Goal: Contribute content: Contribute content

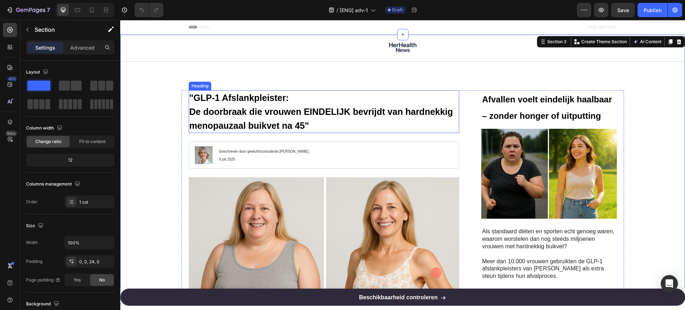
click at [271, 120] on h1 ""GLP-1 Afslankpleister: De doorbraak die vrouwen EINDELIJK bevrijdt van hardnek…" at bounding box center [324, 111] width 271 height 43
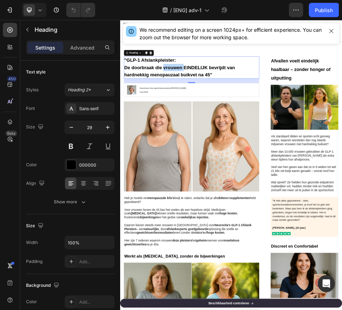
click at [221, 111] on strong "De doorbraak die vrouwen EINDELIJK bevrijdt van hardnekkig menopauzaal buikvet …" at bounding box center [235, 119] width 214 height 24
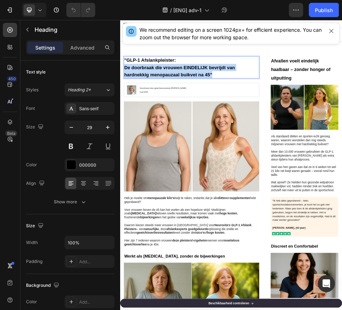
click at [221, 111] on strong "De doorbraak die vrouwen EINDELIJK bevrijdt van hardnekkig menopauzaal buikvet …" at bounding box center [235, 119] width 214 height 24
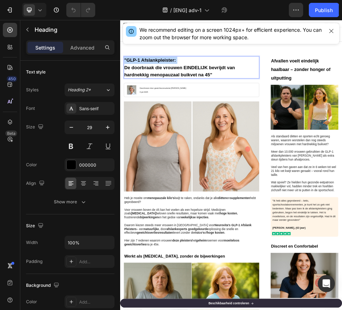
click at [300, 126] on p ""GLP-1 Afslankpleister: De doorbraak die vrouwen EINDELIJK bevrijdt van hardnek…" at bounding box center [258, 111] width 260 height 41
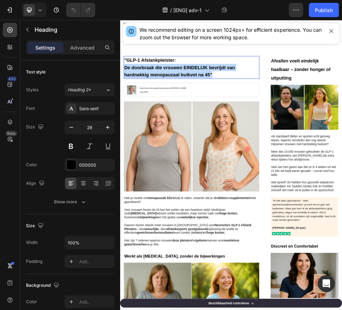
click at [300, 126] on p ""GLP-1 Afslankpleister: De doorbraak die vrouwen EINDELIJK bevrijdt van hardnek…" at bounding box center [258, 111] width 260 height 41
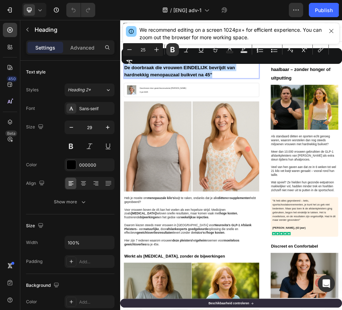
click at [300, 126] on p ""GLP-1 Afslankpleister: De doorbraak die vrouwen EINDELIJK bevrijdt van hardnek…" at bounding box center [258, 111] width 260 height 41
copy strong "De doorbraak die vrouwen EINDELIJK bevrijdt van hardnekkig menopauzaal buikvet …"
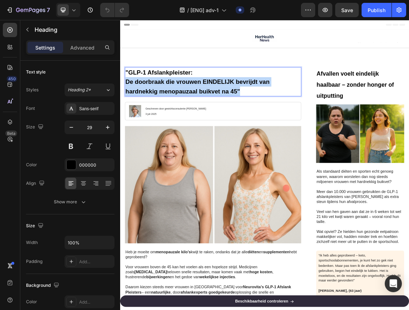
click at [305, 125] on p ""GLP-1 Afslankpleister: De doorbraak die vrouwen EINDELIJK bevrijdt van hardnek…" at bounding box center [258, 111] width 260 height 41
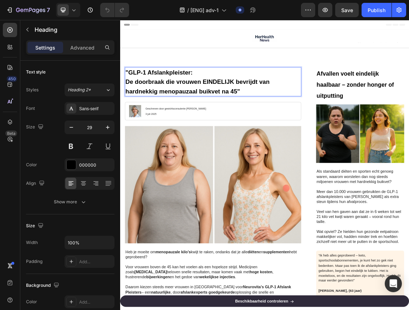
click at [305, 125] on p ""GLP-1 Afslankpleister: De doorbraak die vrouwen EINDELIJK bevrijdt van hardnek…" at bounding box center [258, 111] width 260 height 41
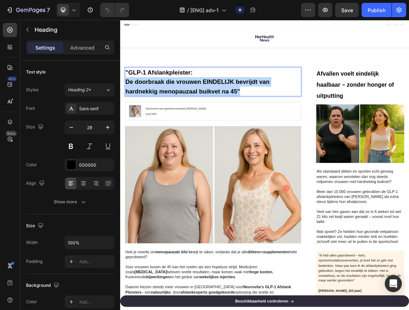
click at [305, 125] on p ""GLP-1 Afslankpleister: De doorbraak die vrouwen EINDELIJK bevrijdt van hardnek…" at bounding box center [258, 111] width 260 height 41
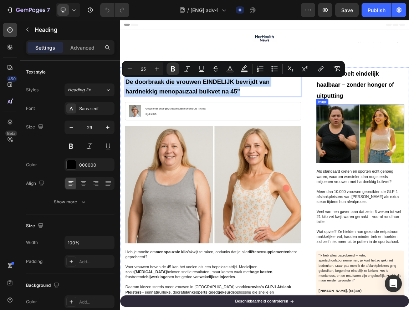
copy strong "De doorbraak die vrouwen EINDELIJK bevrijdt van hardnekkig menopauzaal buikvet …"
click at [165, 76] on div "Minus 25 Plus Bold Italic Underline Strikethrough Text Color Text Background Co…" at bounding box center [233, 69] width 223 height 16
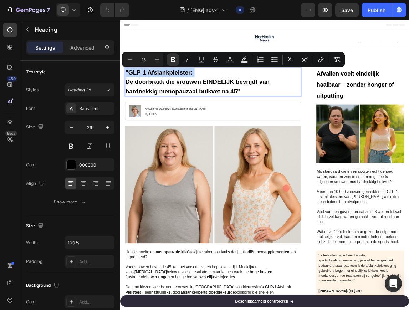
copy p ""GLP-1 Afslankpleister:"
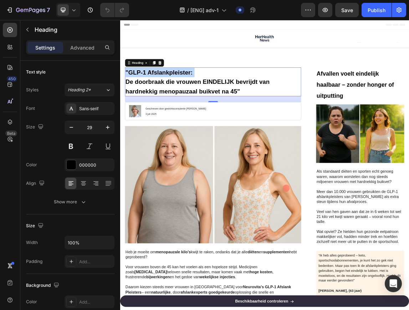
click at [249, 122] on strong "De doorbraak die vrouwen EINDELIJK bevrijdt van hardnekkig menopauzaal buikvet …" at bounding box center [235, 119] width 214 height 24
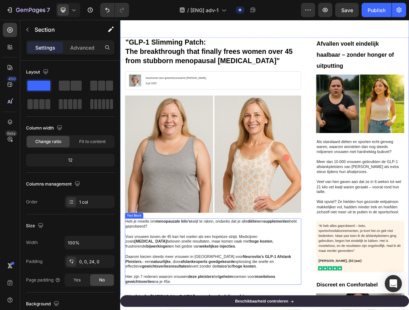
scroll to position [45, 0]
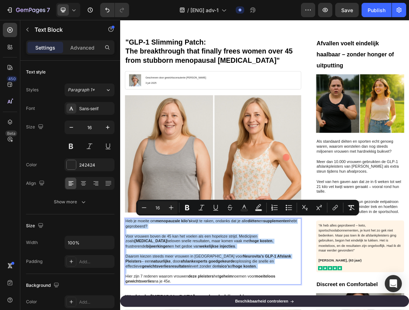
copy div "Heb je moeite om menopauzale kilo’s kwijt te raken, ondanks dat je alle diëten …"
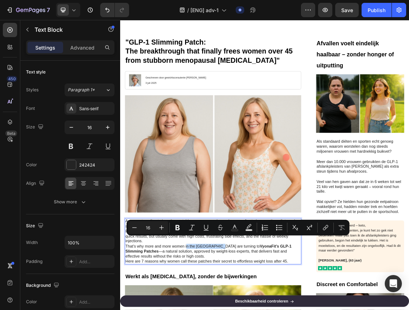
drag, startPoint x: 218, startPoint y: 345, endPoint x: 266, endPoint y: 344, distance: 47.5
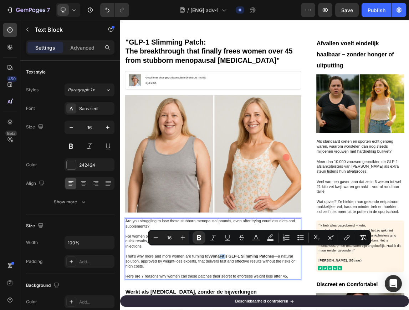
drag, startPoint x: 277, startPoint y: 361, endPoint x: 270, endPoint y: 363, distance: 7.7
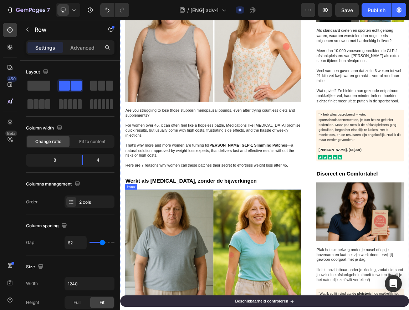
scroll to position [268, 0]
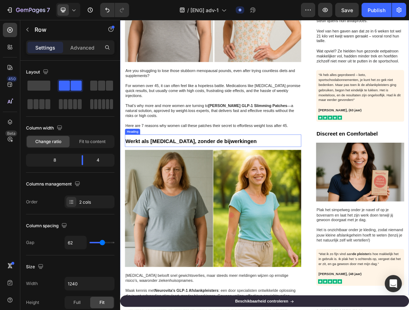
click at [224, 195] on span "Werkt als [MEDICAL_DATA], zonder de bijwerkingen" at bounding box center [225, 199] width 195 height 9
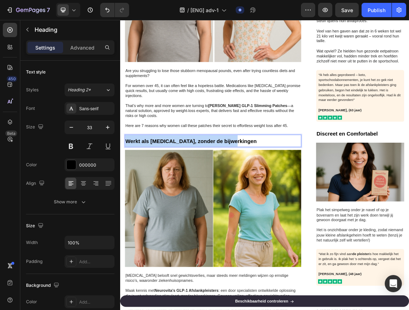
click at [224, 195] on span "Werkt als [MEDICAL_DATA], zonder de bijwerkingen" at bounding box center [225, 199] width 195 height 9
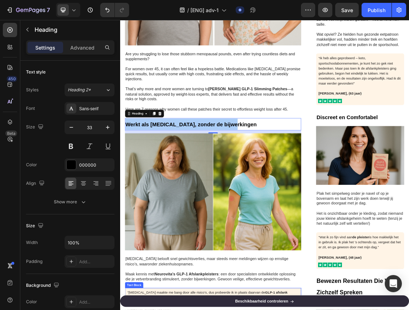
scroll to position [312, 0]
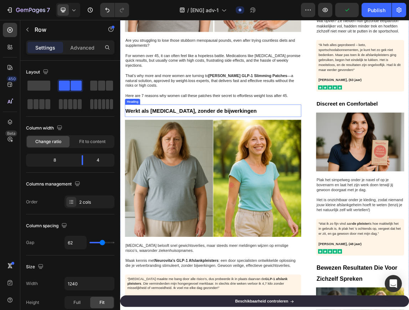
click at [288, 151] on span "Werkt als [MEDICAL_DATA], zonder de bijwerkingen" at bounding box center [225, 155] width 195 height 9
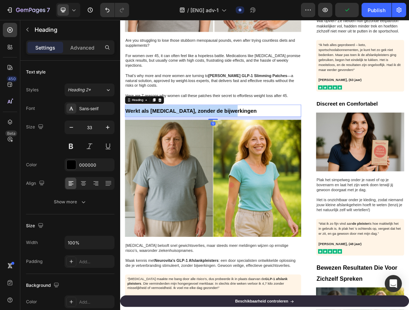
click at [288, 151] on span "Werkt als [MEDICAL_DATA], zonder de bijwerkingen" at bounding box center [225, 155] width 195 height 9
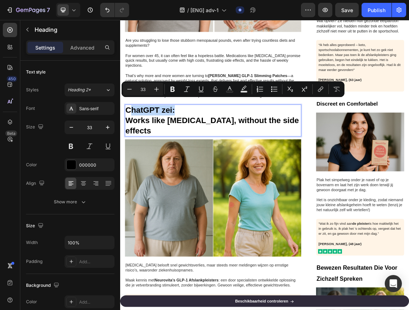
drag, startPoint x: 209, startPoint y: 142, endPoint x: 136, endPoint y: 146, distance: 73.6
click at [136, 146] on p "ChatGPT zei:" at bounding box center [258, 153] width 260 height 15
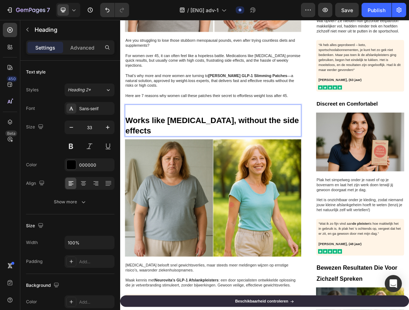
click at [132, 162] on p "Works like [MEDICAL_DATA], without the side effects" at bounding box center [258, 177] width 260 height 31
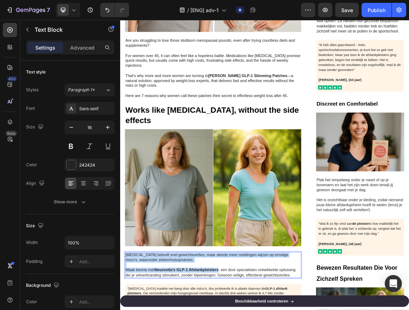
copy div "[MEDICAL_DATA] belooft snel gewichtsverlies, maar steeds meer meldingen wijzen …"
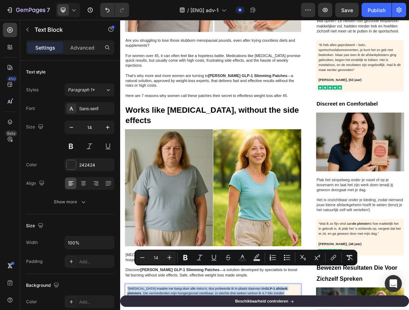
copy span "“[MEDICAL_DATA] maakte me bang door alle risico’s, dus probeerde ik in plaats d…"
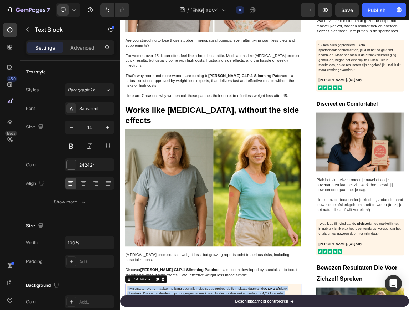
drag, startPoint x: 243, startPoint y: 404, endPoint x: 127, endPoint y: 385, distance: 117.8
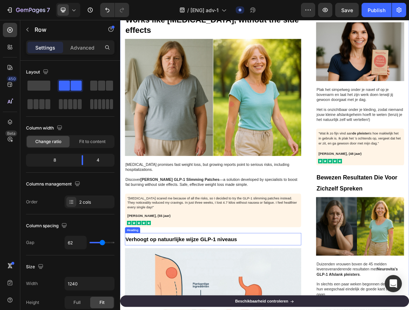
scroll to position [491, 0]
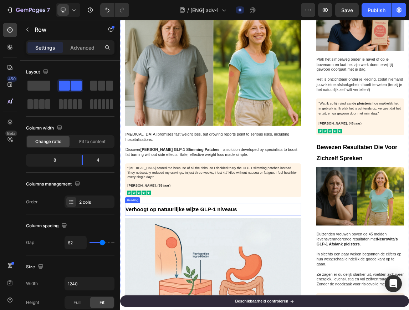
click at [186, 296] on strong "Verhoogt op natuurlijke wijze GLP-1 niveaus" at bounding box center [210, 300] width 165 height 9
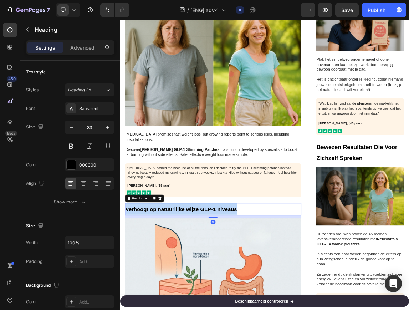
click at [186, 296] on strong "Verhoogt op natuurlijke wijze GLP-1 niveaus" at bounding box center [210, 300] width 165 height 9
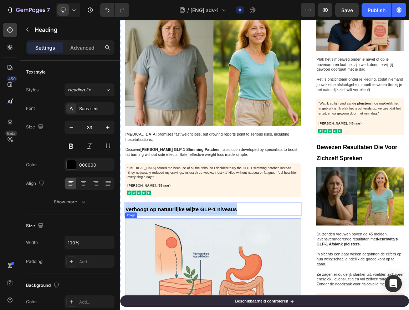
copy strong "Verhoogt op natuurlijke wijze GLP-1 niveaus"
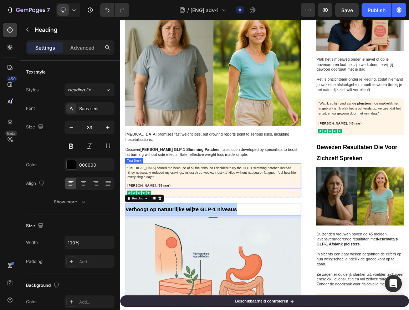
click at [167, 263] on strong "[PERSON_NAME], (55 jaar)" at bounding box center [163, 266] width 64 height 6
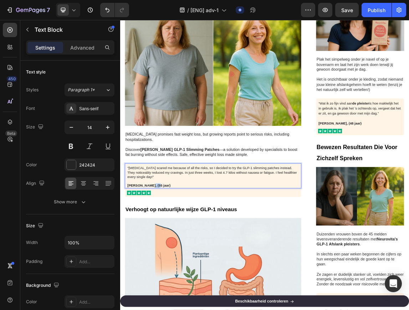
click at [165, 263] on strong "[PERSON_NAME], (55 jaar)" at bounding box center [163, 266] width 64 height 6
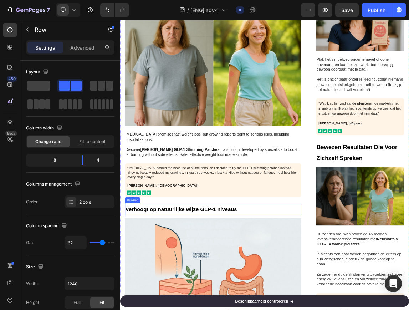
click at [194, 296] on strong "Verhoogt op natuurlijke wijze GLP-1 niveaus" at bounding box center [210, 300] width 165 height 9
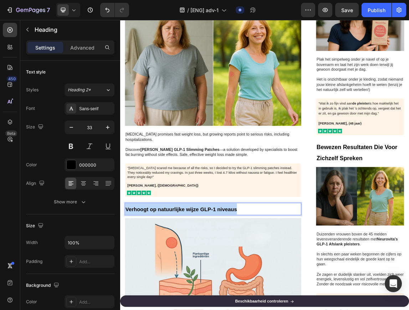
click at [194, 296] on strong "Verhoogt op natuurlijke wijze GLP-1 niveaus" at bounding box center [210, 300] width 165 height 9
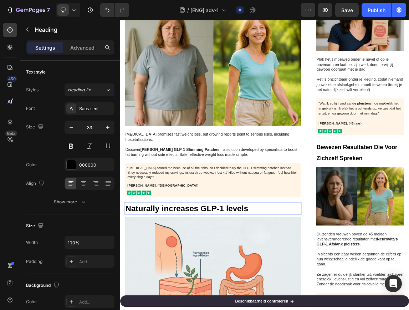
click at [127, 291] on h3 "Naturally increases GLP-1 levels" at bounding box center [257, 299] width 261 height 17
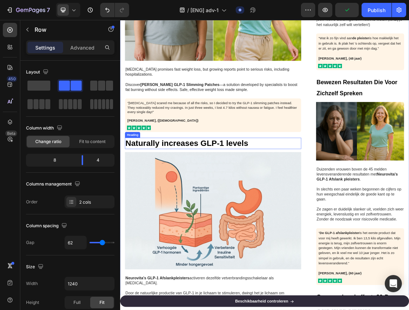
scroll to position [669, 0]
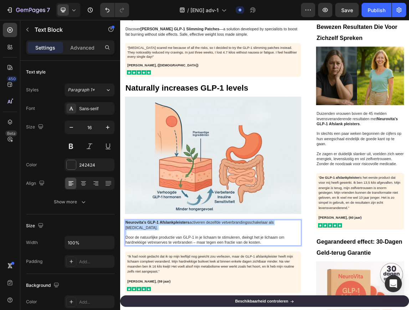
copy div "Neurovita's GLP-1 Afslankpleisters activeren dezelfde vetverbrandingsschakelaar…"
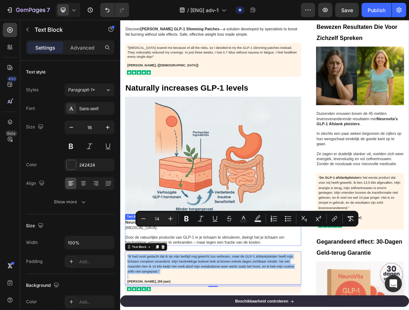
click at [249, 214] on button "Text Color" at bounding box center [243, 218] width 13 height 13
type input "242424"
click at [249, 214] on button "Text Color" at bounding box center [243, 218] width 13 height 13
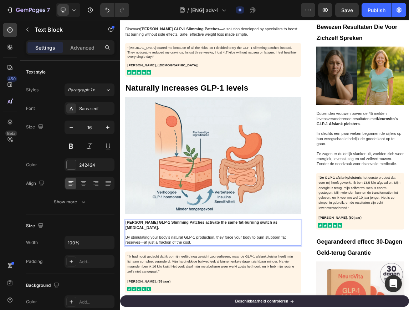
click at [291, 310] on div ""GLP-1 Slimming Patch: The breakthrough that finally frees women over 45 from s…" at bounding box center [257, 210] width 261 height 1579
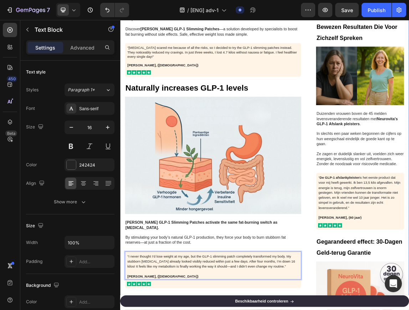
click at [388, 310] on div ""GLP-1 Slimming Patch: The breakthrough that finally frees women over 45 from s…" at bounding box center [334, 210] width 428 height 1579
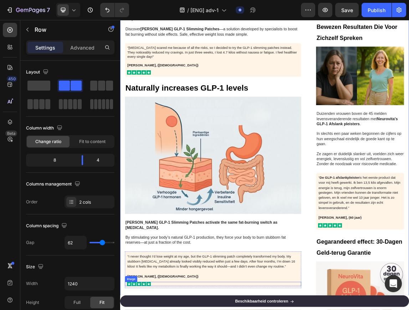
scroll to position [758, 0]
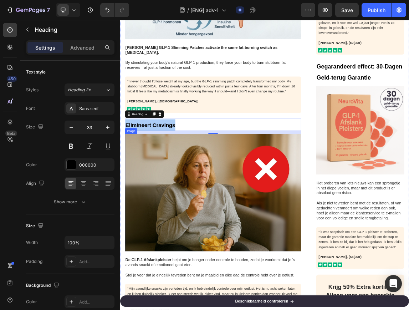
scroll to position [981, 0]
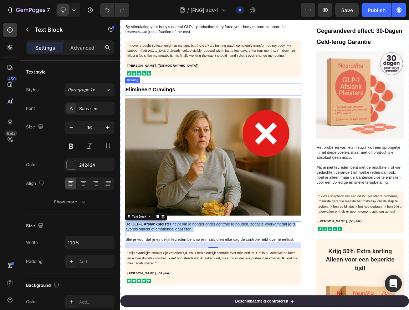
click at [181, 119] on strong "Elimineert Cravings" at bounding box center [165, 123] width 74 height 9
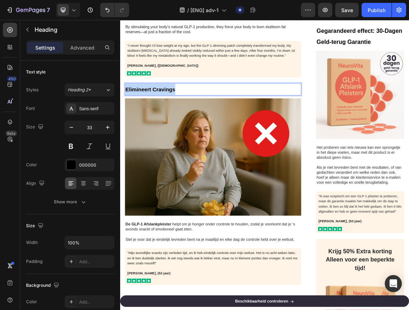
click at [182, 119] on strong "Elimineert Cravings" at bounding box center [165, 123] width 74 height 9
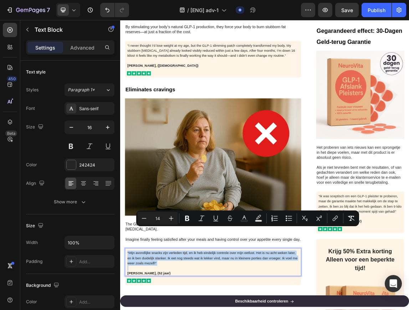
copy span "“Mijn avondlijke snacks zijn verleden tijd, en ik heb eindelijk controle over m…"
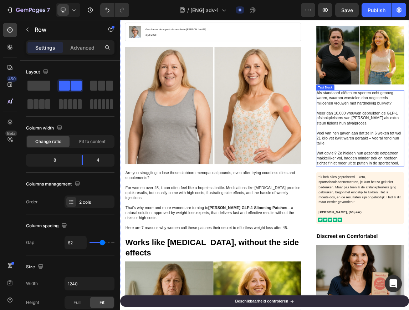
scroll to position [0, 0]
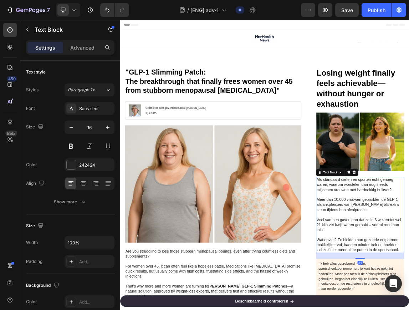
copy div "Loremi Dolo sitamet cons Adipis Elitseddoeiusmo temporincid Utlabo Etdolo Magna…"
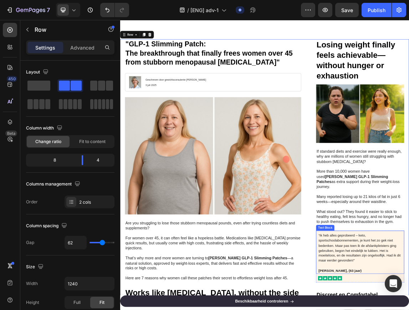
scroll to position [89, 0]
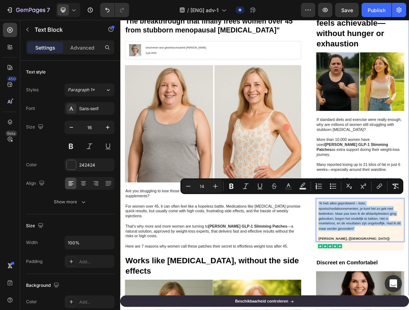
drag, startPoint x: 473, startPoint y: 320, endPoint x: 405, endPoint y: 283, distance: 77.4
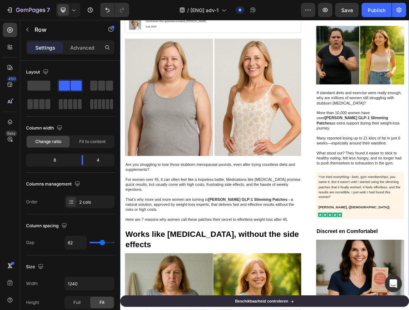
scroll to position [178, 0]
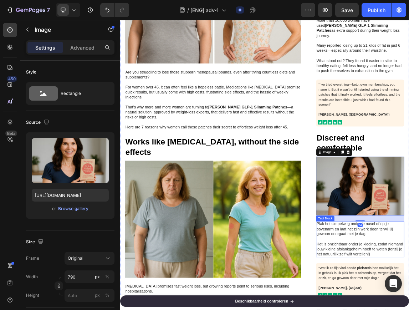
scroll to position [268, 0]
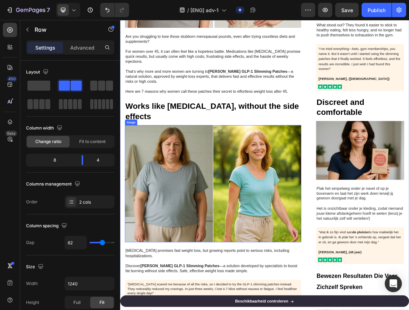
scroll to position [401, 0]
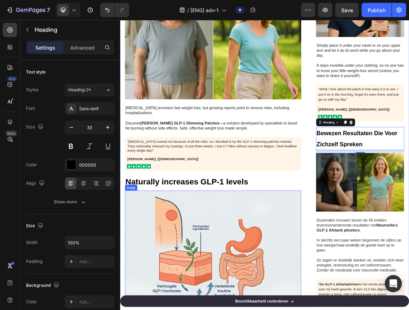
scroll to position [535, 0]
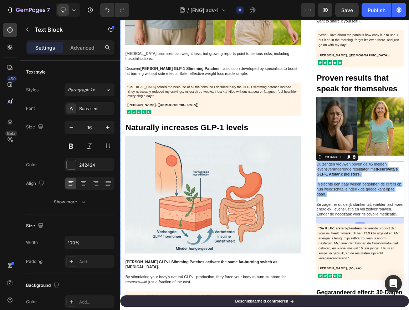
scroll to position [625, 0]
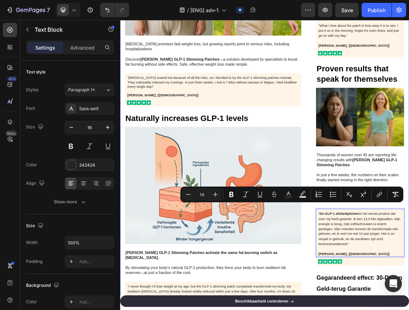
drag, startPoint x: 464, startPoint y: 343, endPoint x: 400, endPoint y: 291, distance: 81.7
click at [400, 291] on div ""GLP-1 Slimming Patch: The breakthrough that finally frees women over 45 from s…" at bounding box center [334, 260] width 428 height 1588
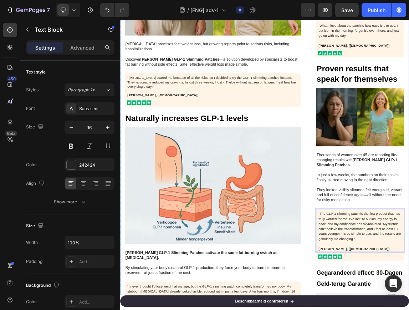
click at [400, 310] on div ""GLP-1 Slimming Patch: The breakthrough that finally frees women over 45 from s…" at bounding box center [334, 256] width 428 height 1581
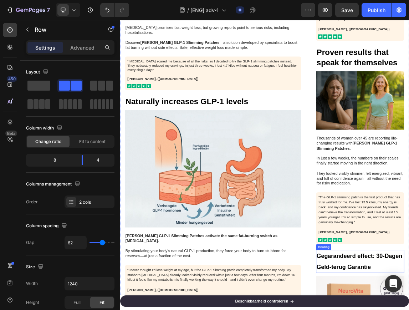
scroll to position [669, 0]
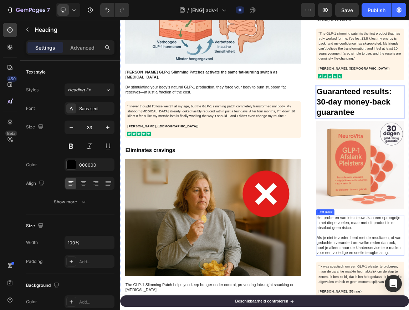
scroll to position [892, 0]
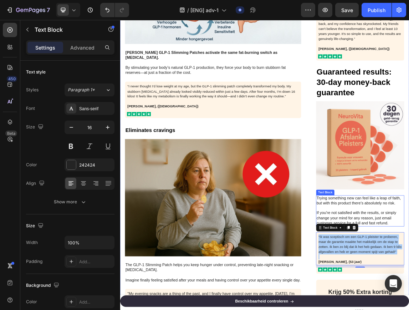
scroll to position [937, 0]
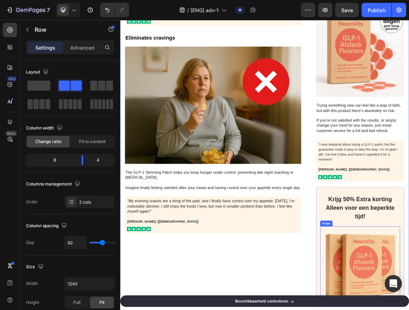
scroll to position [1071, 0]
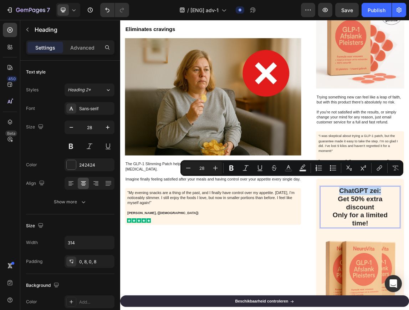
drag, startPoint x: 502, startPoint y: 254, endPoint x: 414, endPoint y: 254, distance: 88.9
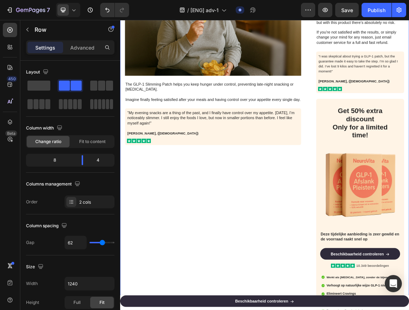
scroll to position [1204, 0]
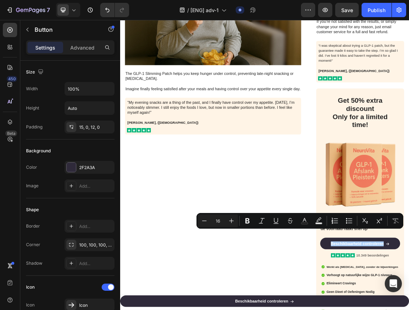
click at [372, 215] on div "Minus 16 Plus Bold Italic Underline Strikethrough Text Color Text Background Co…" at bounding box center [300, 220] width 204 height 13
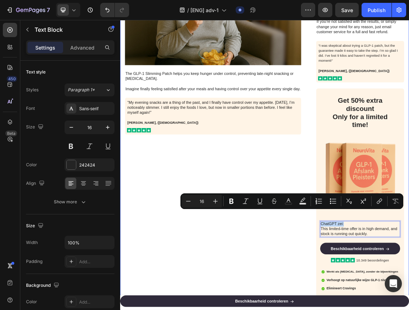
drag, startPoint x: 462, startPoint y: 307, endPoint x: 394, endPoint y: 302, distance: 68.0
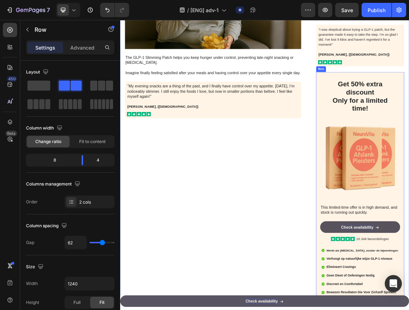
scroll to position [1249, 0]
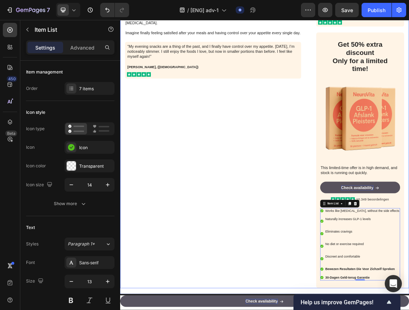
scroll to position [1338, 0]
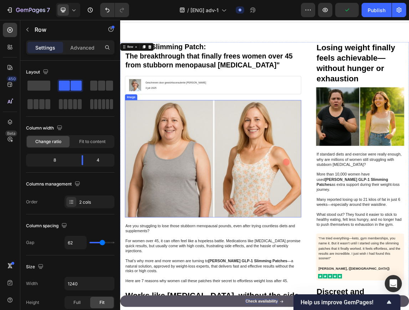
scroll to position [0, 0]
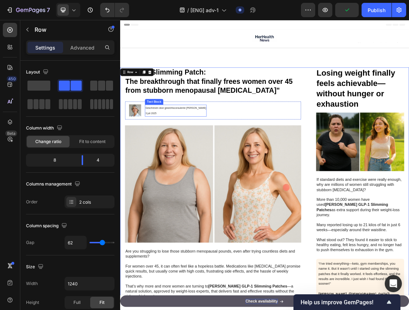
click at [202, 150] on span "Geschreven door gewichtsconsulente [PERSON_NAME]" at bounding box center [203, 150] width 90 height 4
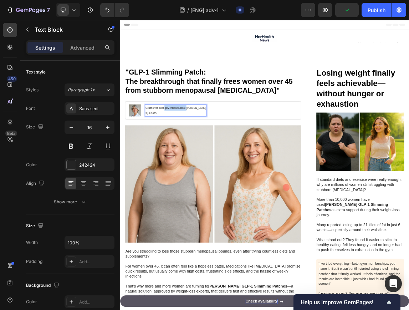
click at [202, 150] on span "Geschreven door gewichtsconsulente [PERSON_NAME]" at bounding box center [203, 150] width 90 height 4
click at [217, 149] on span "Geschreven door gewichtsconsulente [PERSON_NAME]" at bounding box center [203, 150] width 90 height 4
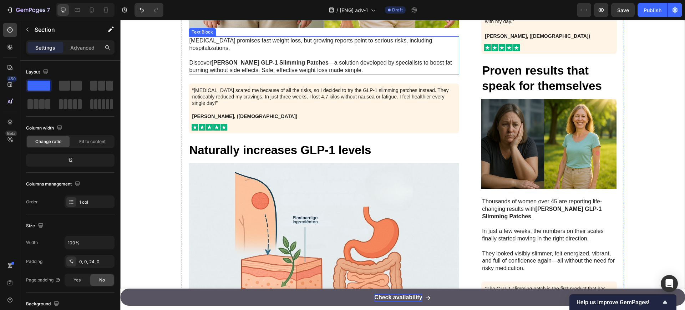
scroll to position [606, 0]
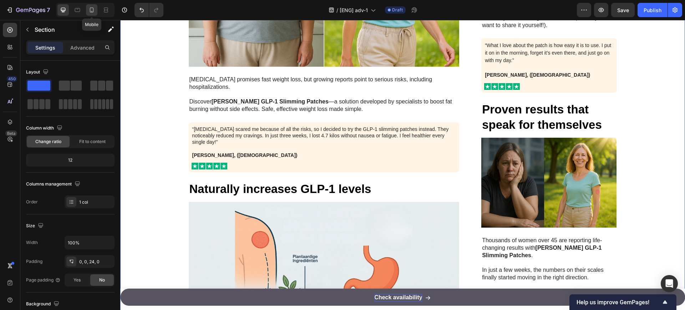
click at [91, 7] on icon at bounding box center [91, 9] width 7 height 7
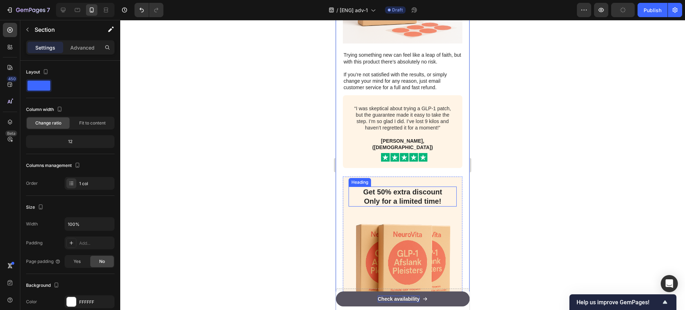
scroll to position [2231, 0]
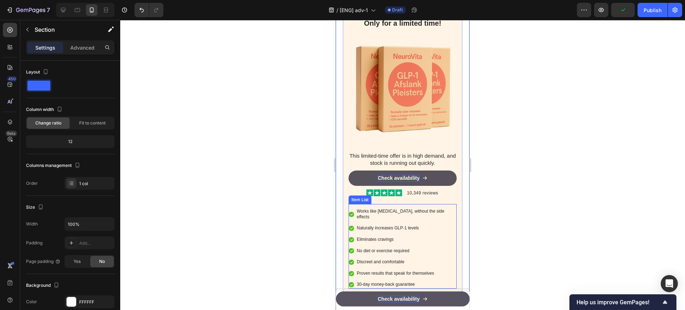
click at [412, 209] on p "Works like [MEDICAL_DATA], without the side effects" at bounding box center [406, 214] width 99 height 11
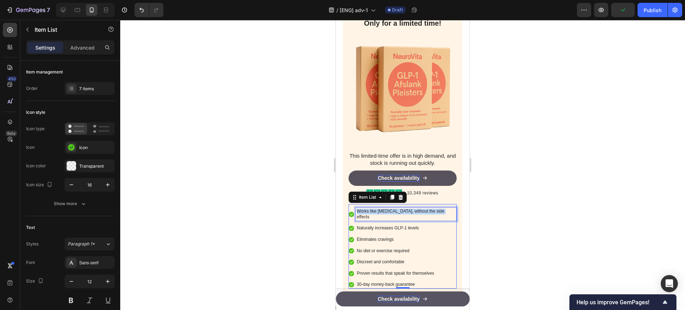
click at [412, 209] on p "Works like [MEDICAL_DATA], without the side effects" at bounding box center [406, 214] width 99 height 11
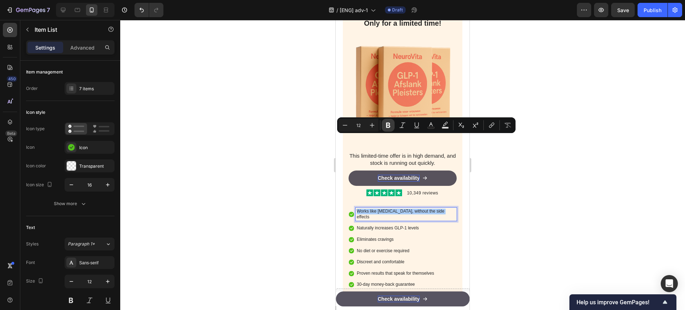
click at [384, 121] on button "Bold" at bounding box center [388, 125] width 13 height 13
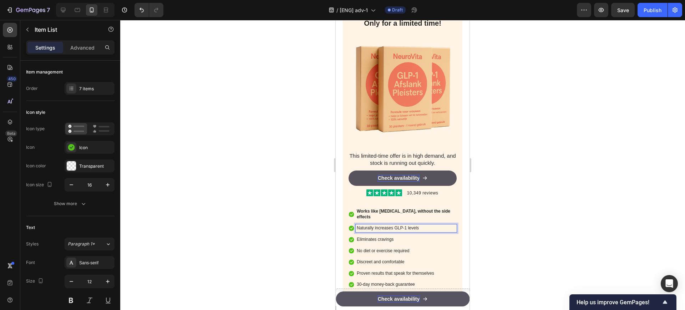
click at [383, 226] on p "Naturally increases GLP-1 levels" at bounding box center [406, 229] width 99 height 6
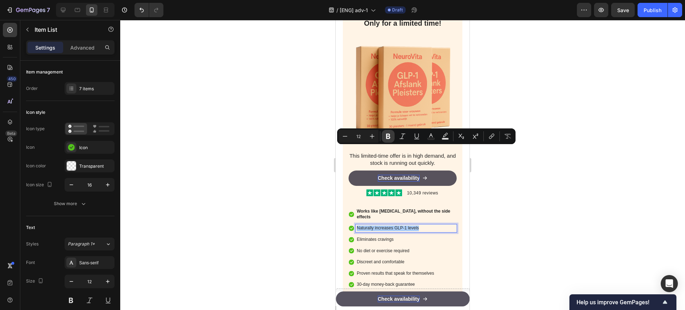
click at [384, 135] on button "Bold" at bounding box center [388, 136] width 13 height 13
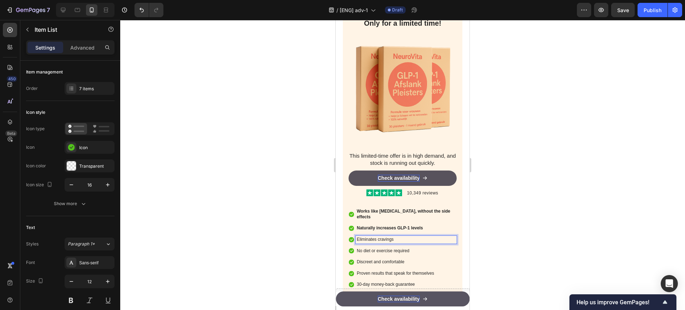
click at [374, 237] on p "Eliminates cravings" at bounding box center [406, 240] width 99 height 6
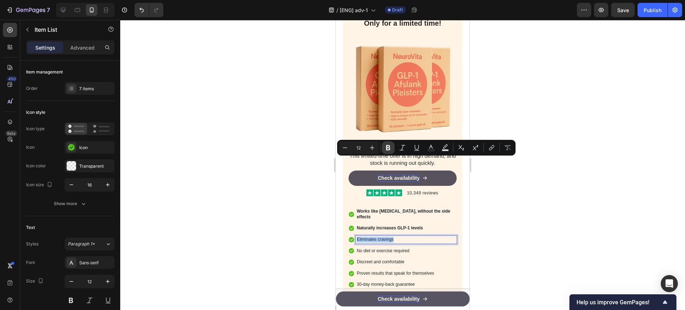
click at [387, 147] on icon "Editor contextual toolbar" at bounding box center [388, 147] width 4 height 5
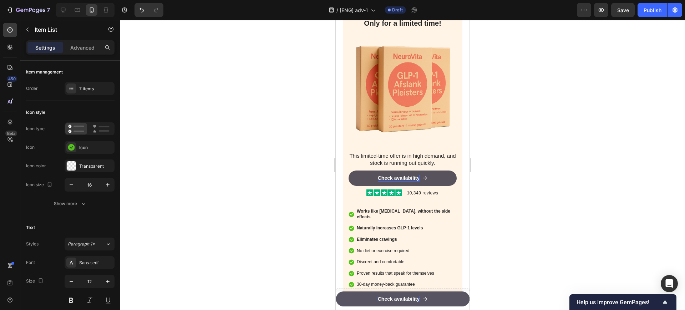
click at [382, 248] on p "No diet or exercise required" at bounding box center [406, 251] width 99 height 6
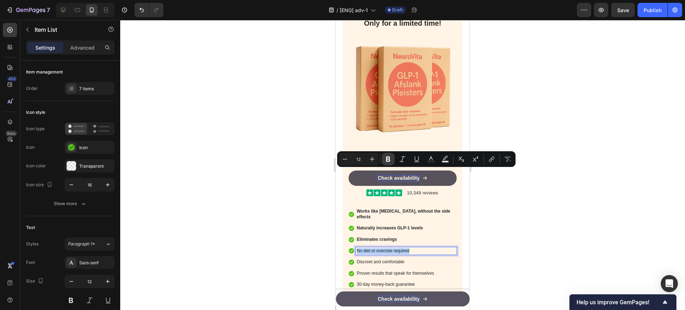
click at [386, 159] on icon "Editor contextual toolbar" at bounding box center [388, 159] width 7 height 7
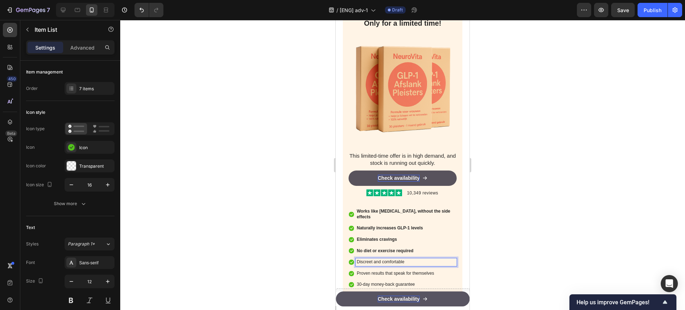
click at [380, 259] on p "Discreet and comfortable" at bounding box center [406, 262] width 99 height 6
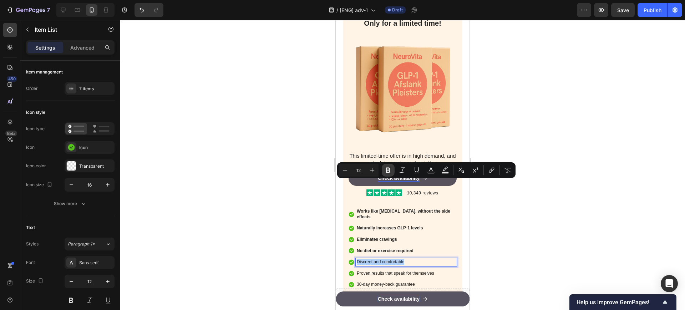
click at [387, 168] on icon "Editor contextual toolbar" at bounding box center [388, 170] width 4 height 5
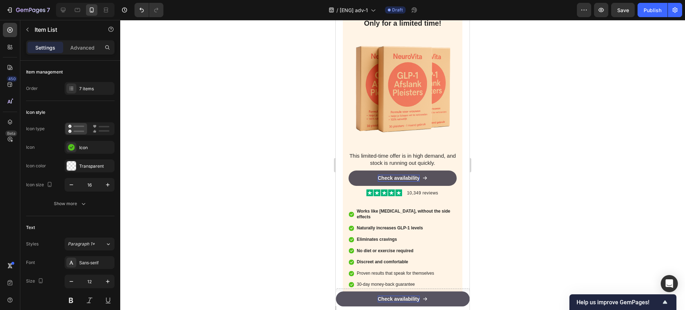
click at [380, 270] on div "Proven results that speak for themselves" at bounding box center [406, 274] width 101 height 8
click at [381, 271] on p "Proven results that speak for themselves" at bounding box center [406, 274] width 99 height 6
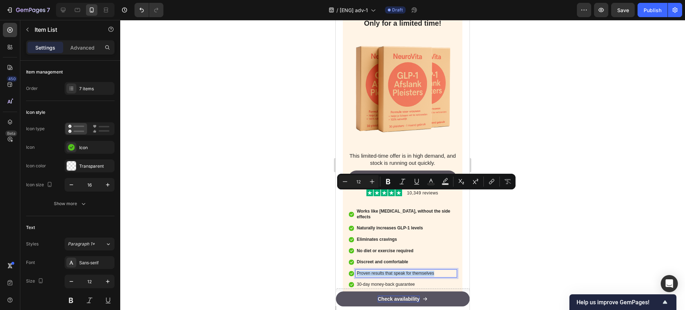
click at [381, 271] on p "Proven results that speak for themselves" at bounding box center [406, 274] width 99 height 6
click at [388, 183] on icon "Editor contextual toolbar" at bounding box center [388, 181] width 4 height 5
click at [377, 282] on p "30-day money-back guarantee" at bounding box center [406, 285] width 99 height 6
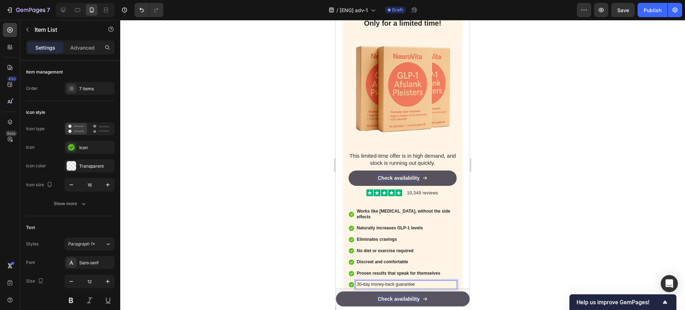
click at [377, 282] on p "30-day money-back guarantee" at bounding box center [406, 285] width 99 height 6
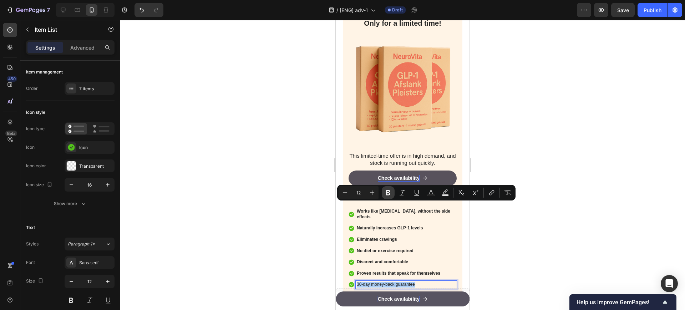
click at [388, 192] on icon "Editor contextual toolbar" at bounding box center [388, 192] width 7 height 7
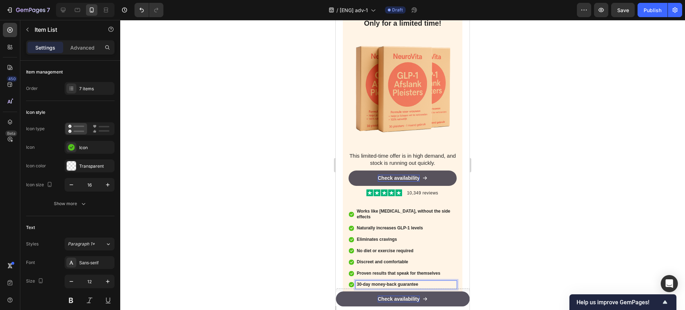
click at [403, 217] on div "Get 50% extra discount Only for a limited time! Heading Image This limited-time…" at bounding box center [403, 149] width 120 height 300
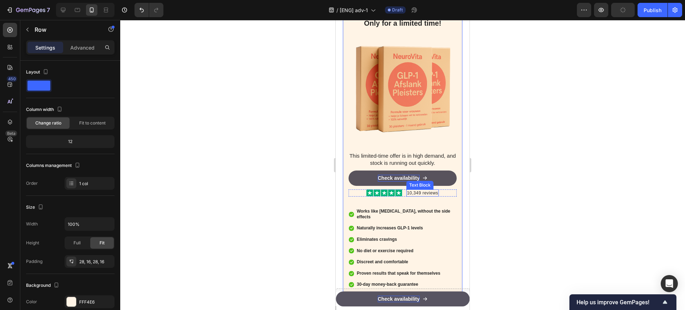
click at [403, 190] on div "Image 10,349 reviews Text [GEOGRAPHIC_DATA]" at bounding box center [403, 193] width 108 height 7
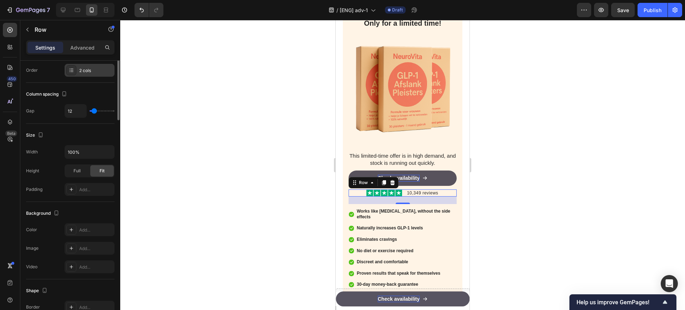
scroll to position [0, 0]
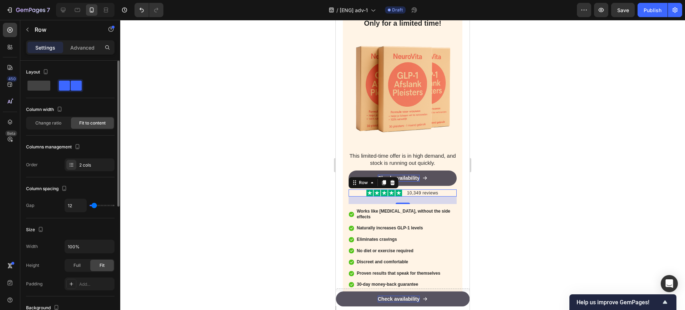
type input "16"
type input "13"
type input "11"
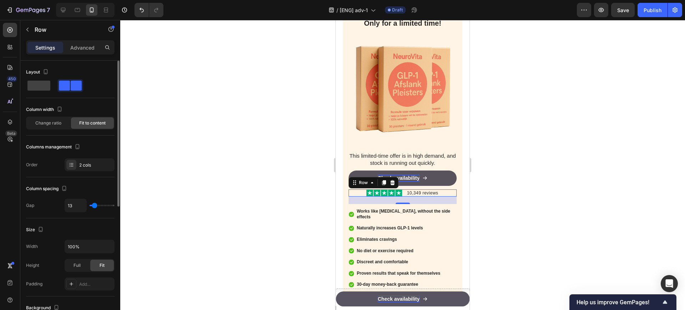
type input "11"
type input "7"
type input "4"
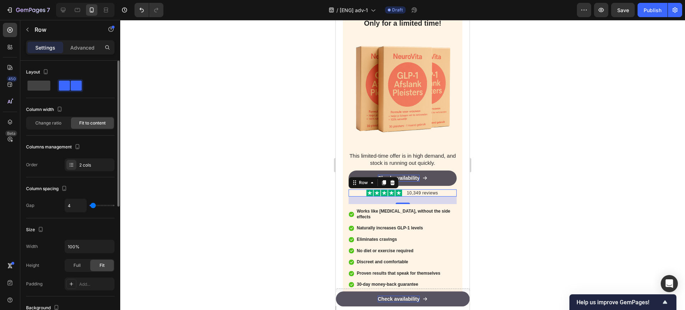
type input "0"
type input "2"
type input "4"
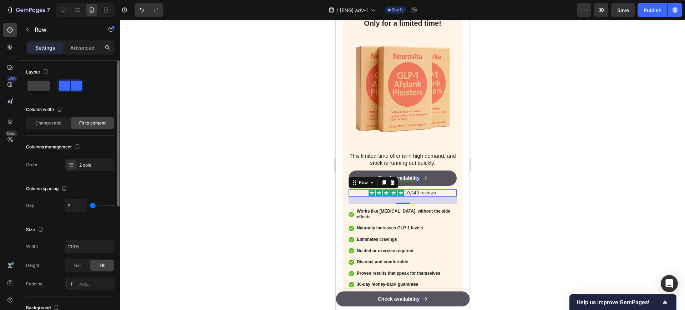
type input "4"
type input "2"
type input "0"
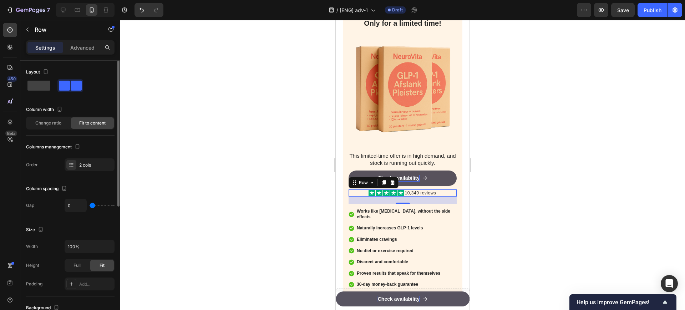
type input "4"
type input "7"
type input "9"
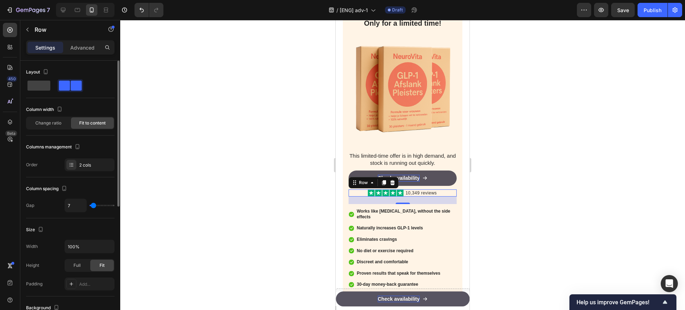
type input "9"
type input "7"
type input "4"
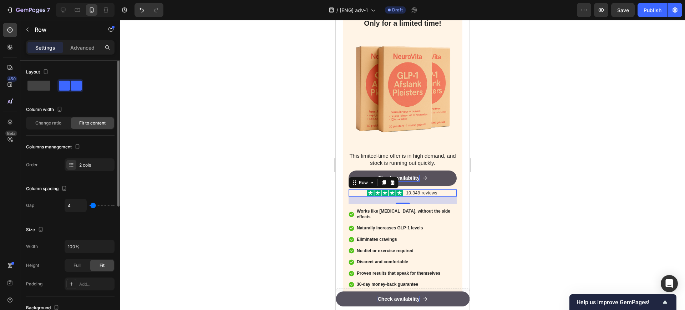
type input "2"
click at [93, 206] on input "range" at bounding box center [102, 205] width 25 height 1
click at [73, 203] on input "2" at bounding box center [75, 205] width 21 height 13
type input "5"
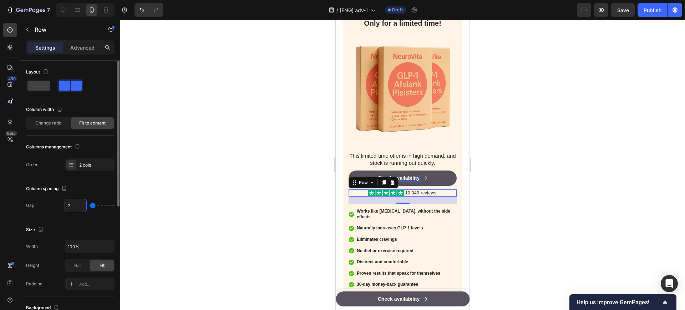
type input "5"
click at [258, 175] on div at bounding box center [402, 165] width 565 height 290
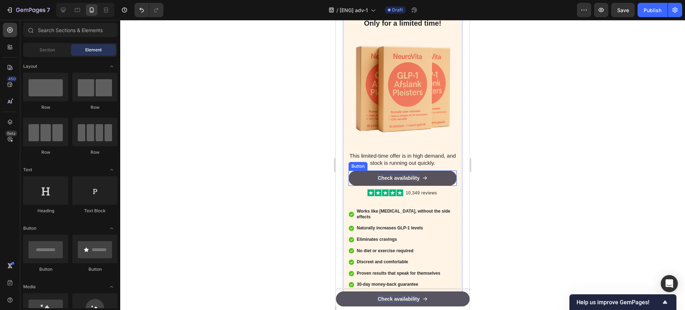
click at [438, 171] on link "Check availability" at bounding box center [403, 178] width 108 height 15
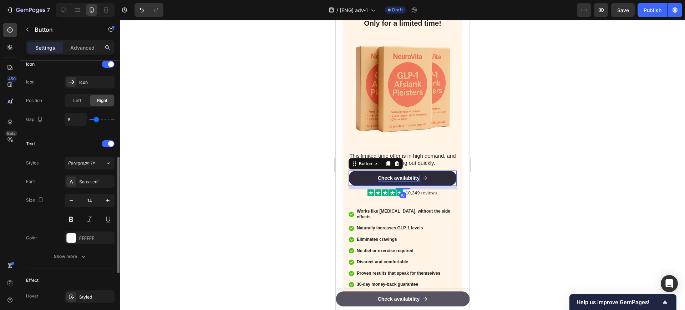
scroll to position [354, 0]
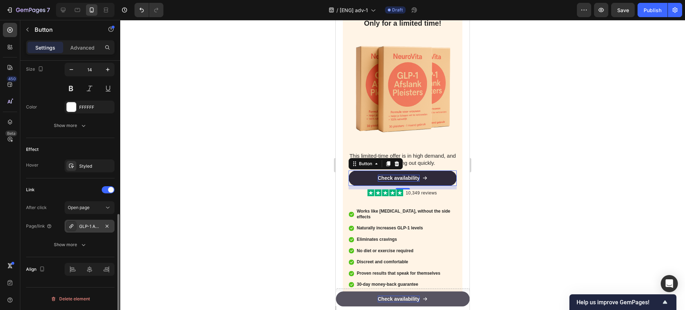
click at [89, 226] on div "GLP-1 Afslank Pleisters" at bounding box center [89, 226] width 21 height 6
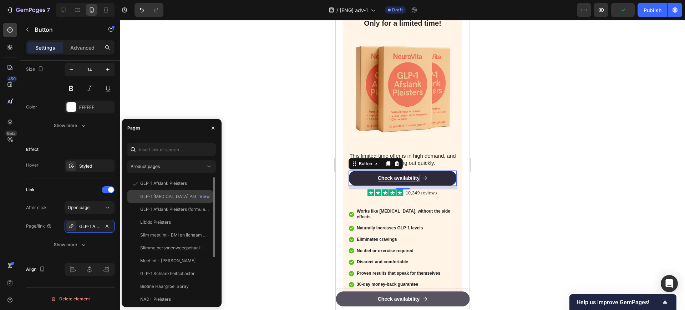
click at [177, 195] on div "GLP-1 [MEDICAL_DATA] Patches" at bounding box center [173, 196] width 66 height 6
click at [442, 300] on link "Check availability" at bounding box center [403, 299] width 134 height 15
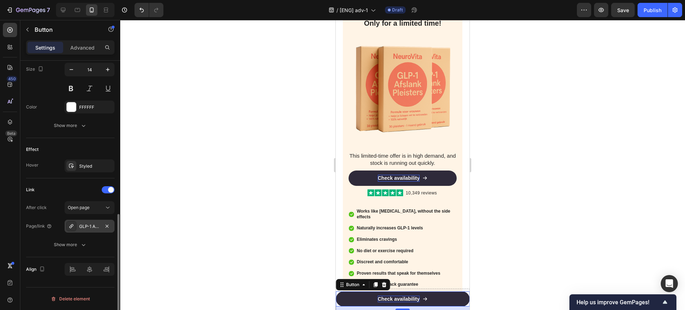
click at [88, 226] on div "GLP-1 Afslank Pleisters" at bounding box center [89, 226] width 21 height 6
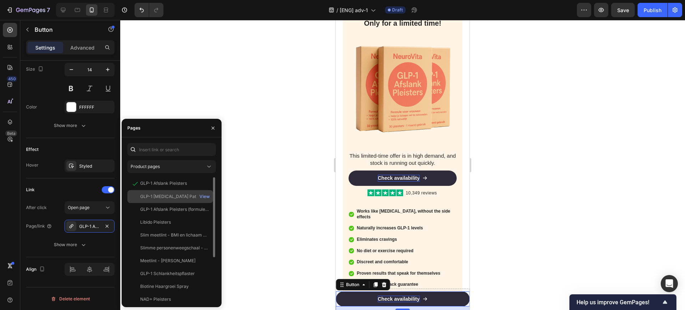
click at [177, 198] on div "GLP-1 [MEDICAL_DATA] Patches" at bounding box center [173, 196] width 66 height 6
click at [260, 204] on div at bounding box center [402, 165] width 565 height 290
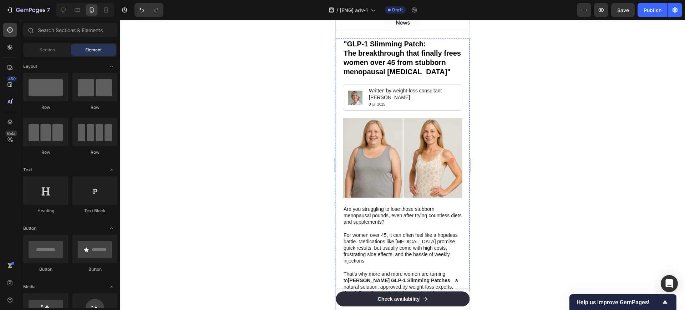
scroll to position [0, 0]
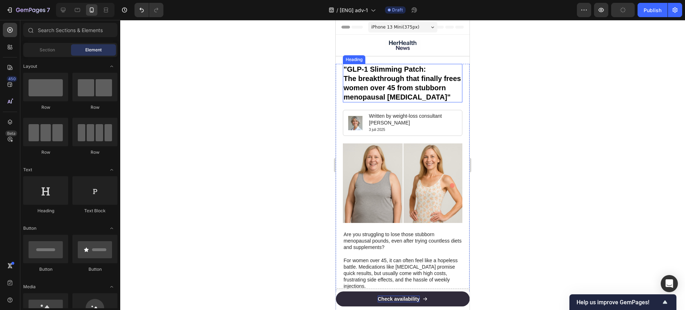
click at [396, 68] on p ""GLP-1 Slimming Patch: The breakthrough that finally frees women over 45 from s…" at bounding box center [403, 83] width 118 height 37
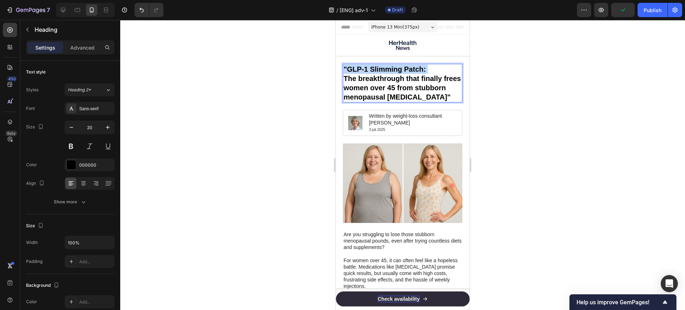
click at [396, 68] on p ""GLP-1 Slimming Patch: The breakthrough that finally frees women over 45 from s…" at bounding box center [403, 83] width 118 height 37
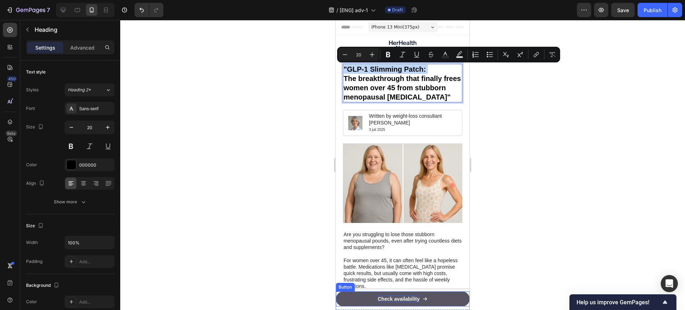
click at [437, 298] on link "Check availability" at bounding box center [403, 299] width 134 height 15
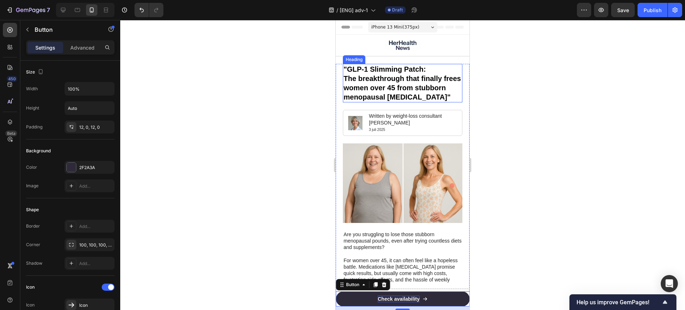
click at [386, 69] on p ""GLP-1 Slimming Patch: The breakthrough that finally frees women over 45 from s…" at bounding box center [403, 83] width 118 height 37
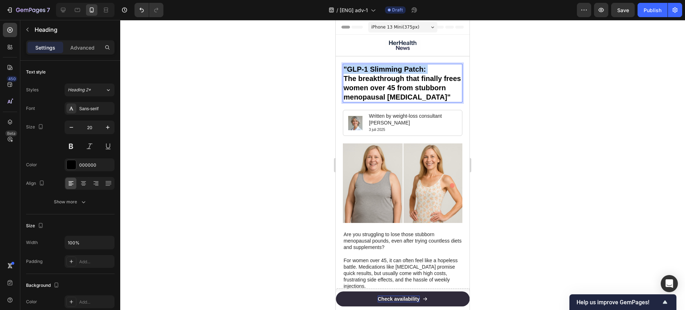
click at [386, 69] on p ""GLP-1 Slimming Patch: The breakthrough that finally frees women over 45 from s…" at bounding box center [403, 83] width 118 height 37
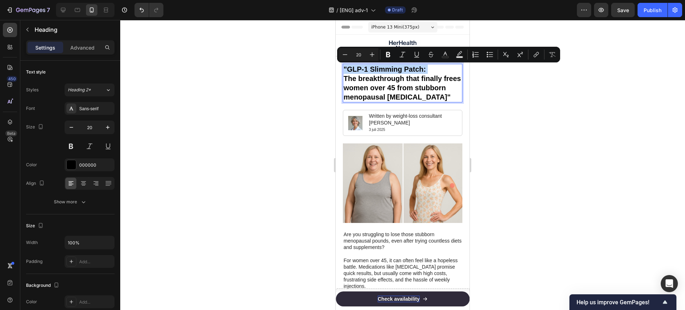
click at [393, 67] on p ""GLP-1 Slimming Patch: The breakthrough that finally frees women over 45 from s…" at bounding box center [403, 83] width 118 height 37
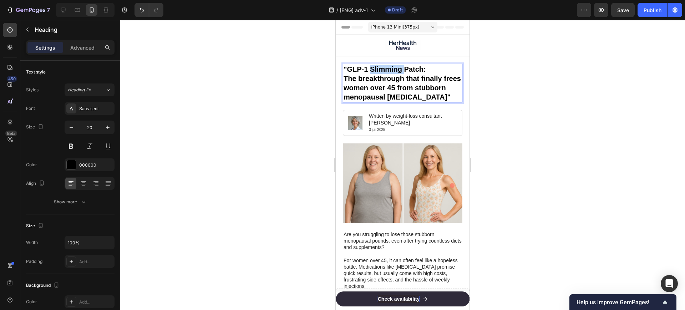
click at [393, 67] on p ""GLP-1 Slimming Patch: The breakthrough that finally frees women over 45 from s…" at bounding box center [403, 83] width 118 height 37
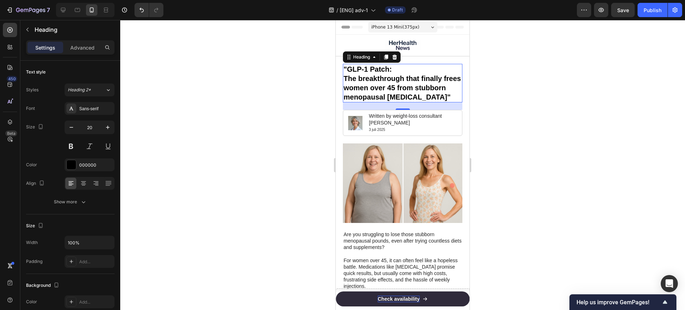
click at [545, 92] on div at bounding box center [402, 165] width 565 height 290
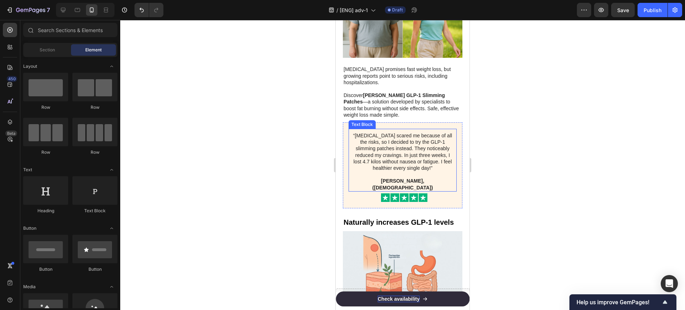
scroll to position [357, 0]
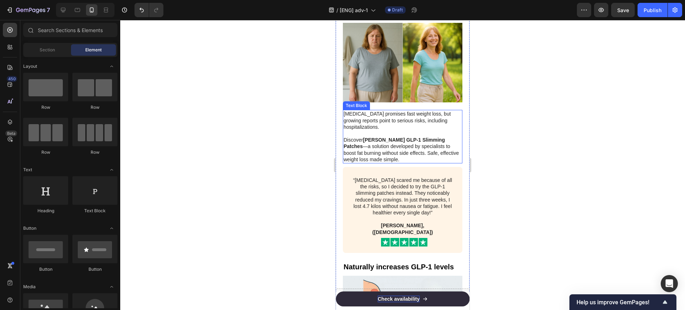
click at [415, 137] on strong "[PERSON_NAME] GLP-1 Slimming Patches" at bounding box center [394, 143] width 101 height 12
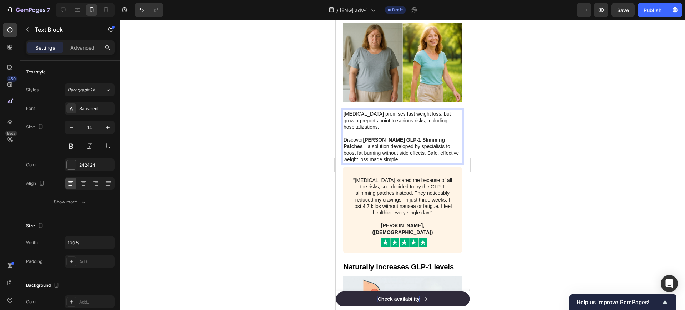
click at [411, 137] on strong "[PERSON_NAME] GLP-1 Slimming Patches" at bounding box center [394, 143] width 101 height 12
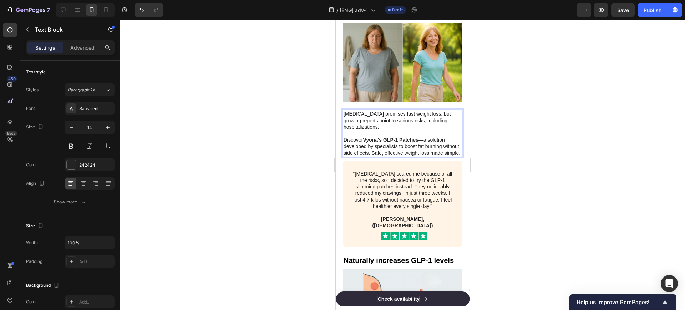
click at [498, 152] on div at bounding box center [402, 165] width 565 height 290
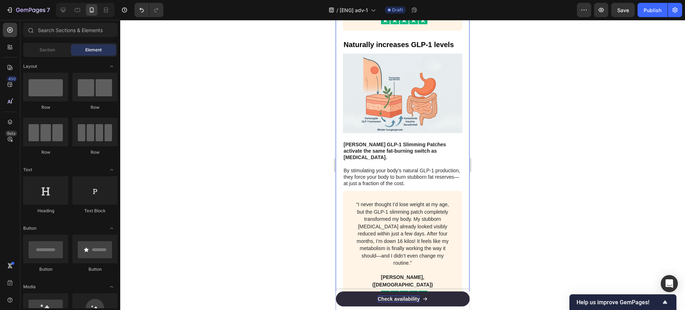
scroll to position [580, 0]
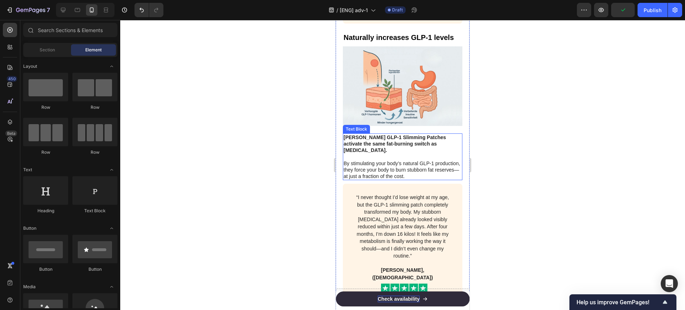
click at [394, 135] on strong "[PERSON_NAME] GLP-1 Slimming Patches activate the same fat-burning switch as [M…" at bounding box center [395, 144] width 102 height 19
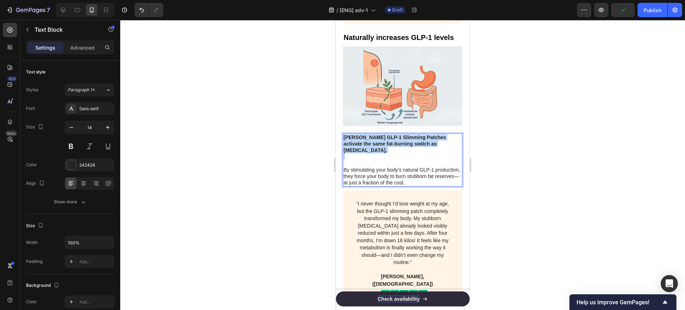
click at [394, 135] on strong "[PERSON_NAME] GLP-1 Slimming Patches activate the same fat-burning switch as [M…" at bounding box center [395, 144] width 102 height 19
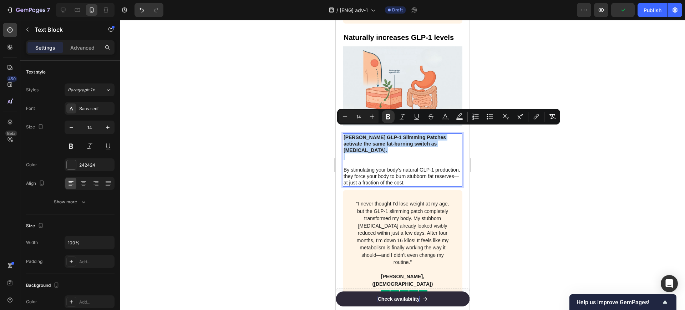
click at [369, 153] on p "Rich Text Editor. Editing area: main" at bounding box center [403, 159] width 118 height 13
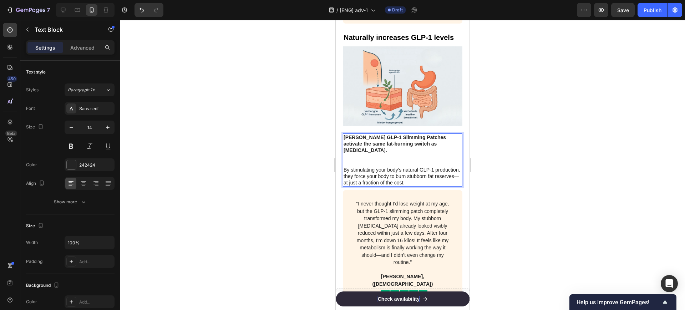
click at [363, 153] on p "⁠⁠⁠⁠⁠⁠⁠" at bounding box center [403, 159] width 118 height 13
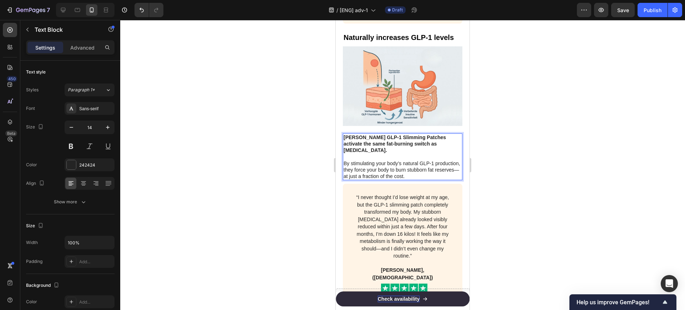
click at [389, 135] on strong "[PERSON_NAME] GLP-1 Slimming Patches activate the same fat-burning switch as [M…" at bounding box center [395, 144] width 102 height 19
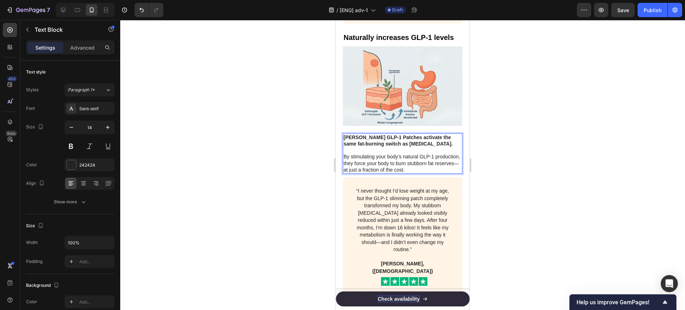
click at [539, 137] on div at bounding box center [402, 165] width 565 height 290
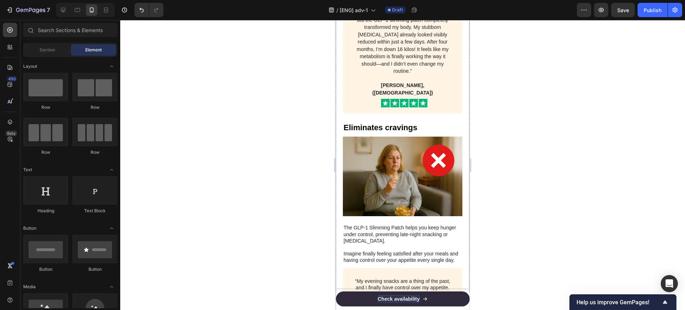
scroll to position [803, 0]
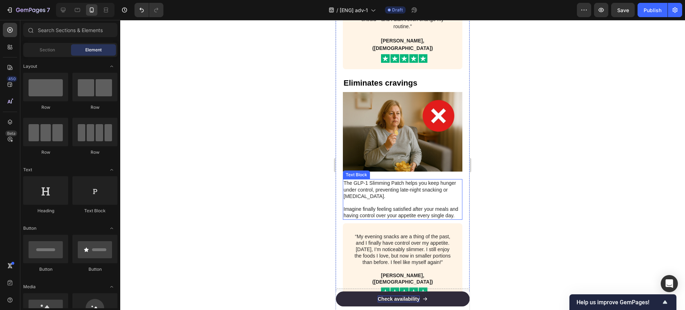
click at [383, 180] on p "The GLP-1 Slimming Patch helps you keep hunger under control, preventing late-n…" at bounding box center [403, 190] width 118 height 20
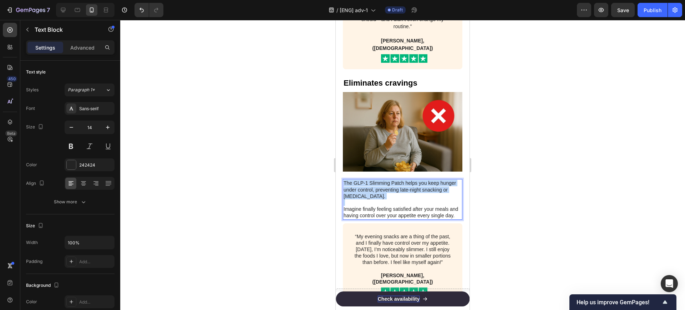
click at [383, 180] on p "The GLP-1 Slimming Patch helps you keep hunger under control, preventing late-n…" at bounding box center [403, 190] width 118 height 20
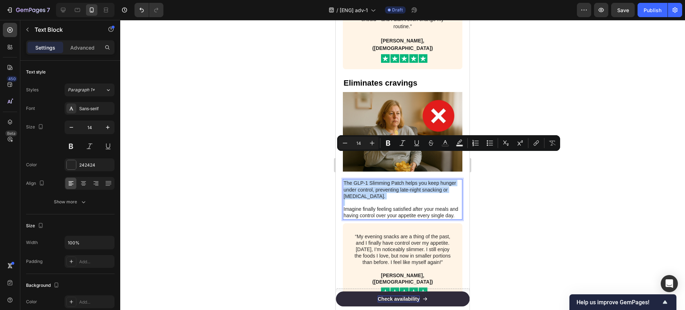
click at [381, 180] on p "The GLP-1 Slimming Patch helps you keep hunger under control, preventing late-n…" at bounding box center [403, 190] width 118 height 20
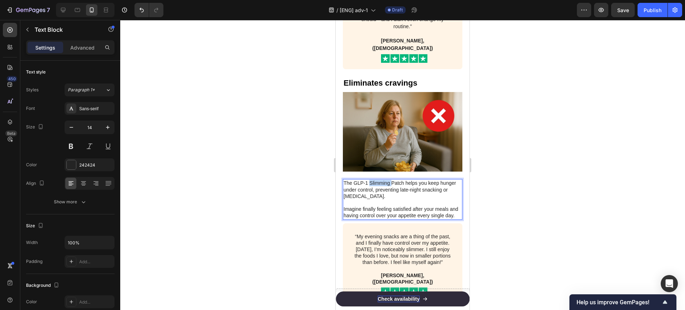
click at [381, 180] on p "The GLP-1 Slimming Patch helps you keep hunger under control, preventing late-n…" at bounding box center [403, 190] width 118 height 20
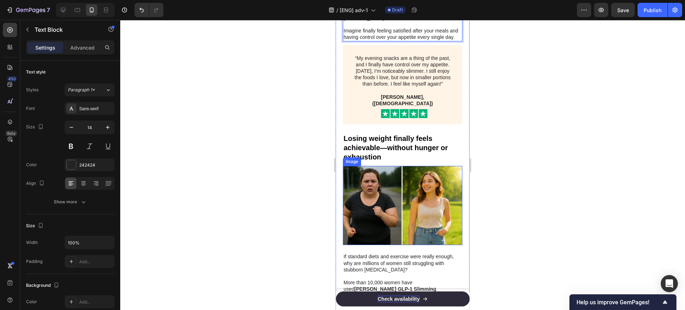
scroll to position [1071, 0]
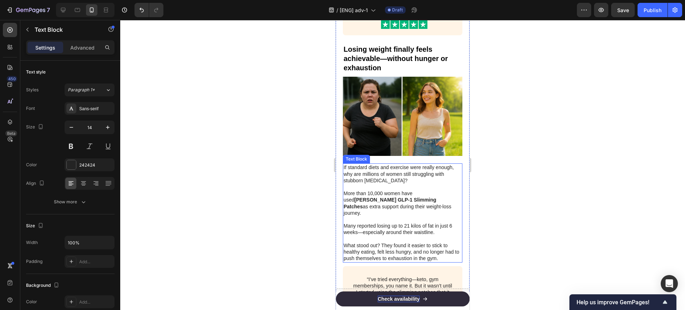
click at [369, 197] on strong "[PERSON_NAME] GLP-1 Slimming Patches" at bounding box center [390, 203] width 93 height 12
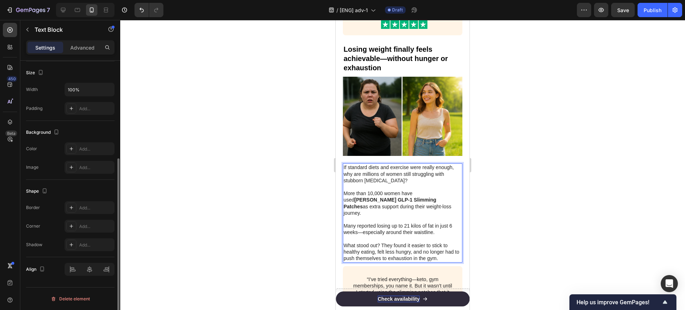
click at [373, 197] on strong "[PERSON_NAME] GLP-1 Slimming Patches" at bounding box center [390, 203] width 93 height 12
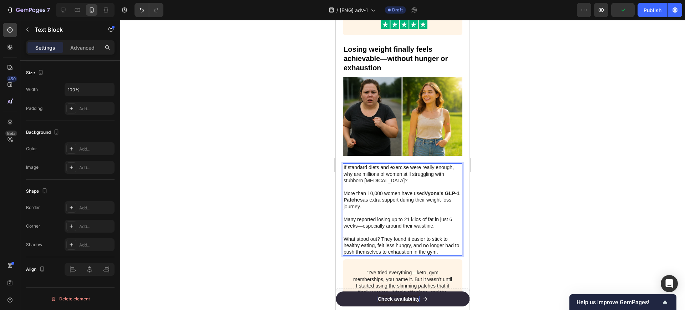
click at [517, 217] on div at bounding box center [402, 165] width 565 height 290
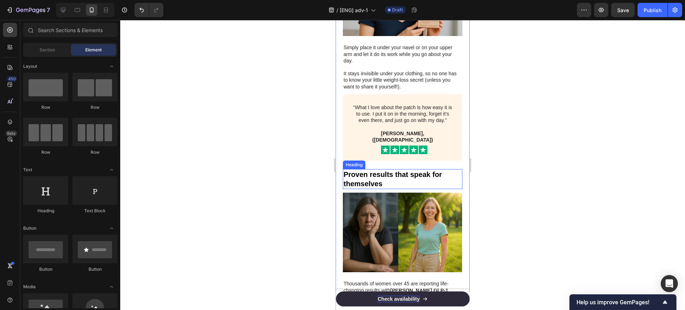
scroll to position [1651, 0]
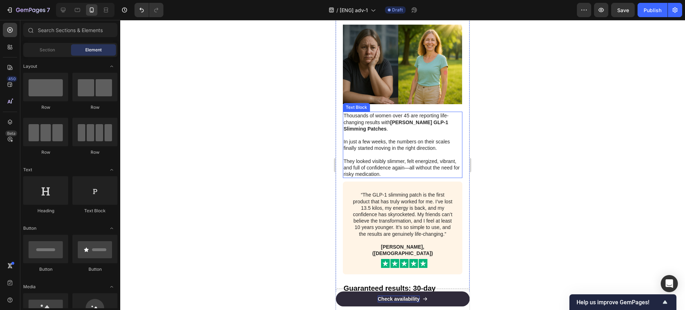
click at [434, 120] on strong "[PERSON_NAME] GLP-1 Slimming Patches" at bounding box center [396, 126] width 105 height 12
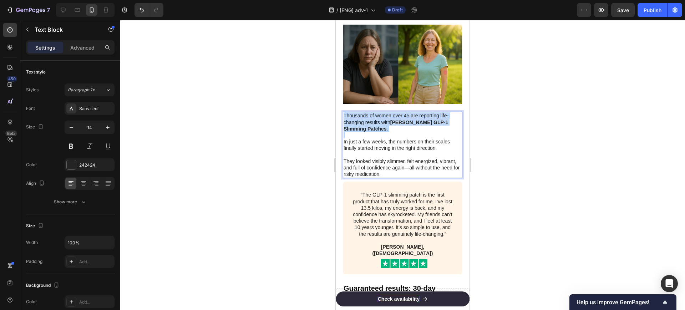
click at [434, 120] on strong "[PERSON_NAME] GLP-1 Slimming Patches" at bounding box center [396, 126] width 105 height 12
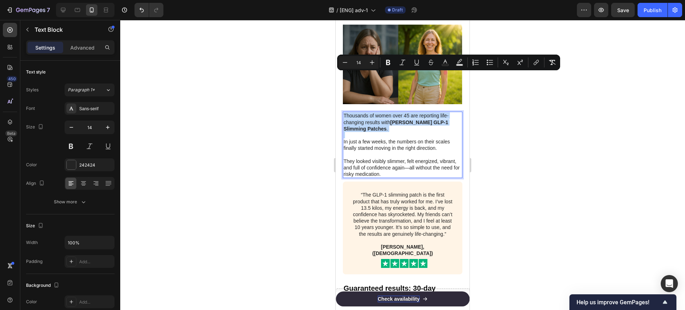
click at [438, 120] on strong "[PERSON_NAME] GLP-1 Slimming Patches" at bounding box center [396, 126] width 105 height 12
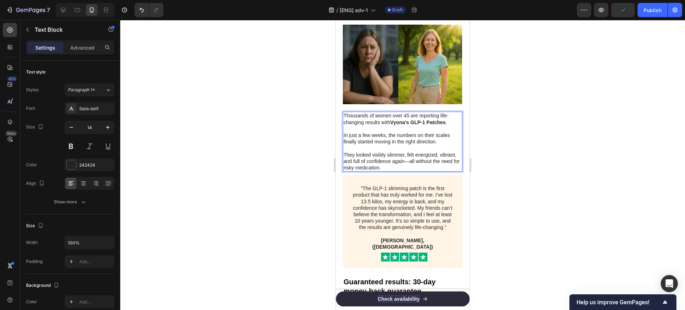
click at [552, 143] on div at bounding box center [402, 165] width 565 height 290
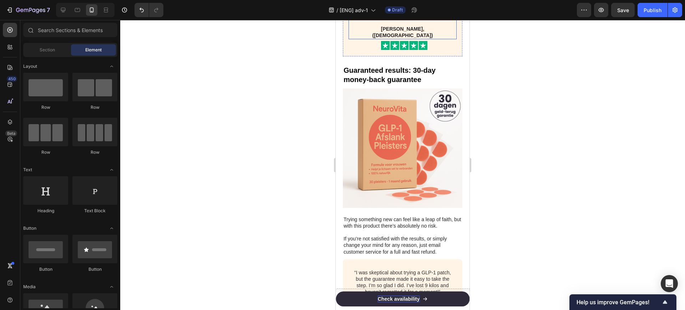
scroll to position [1918, 0]
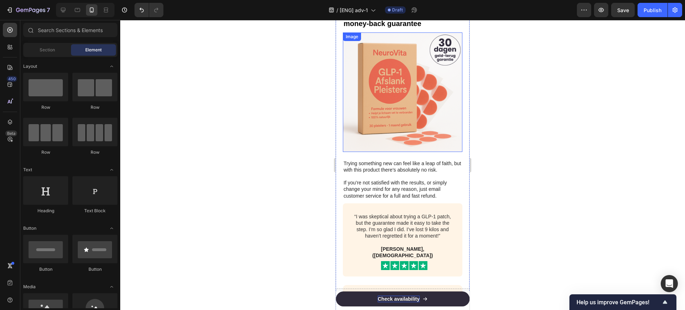
click at [415, 73] on img at bounding box center [403, 92] width 120 height 120
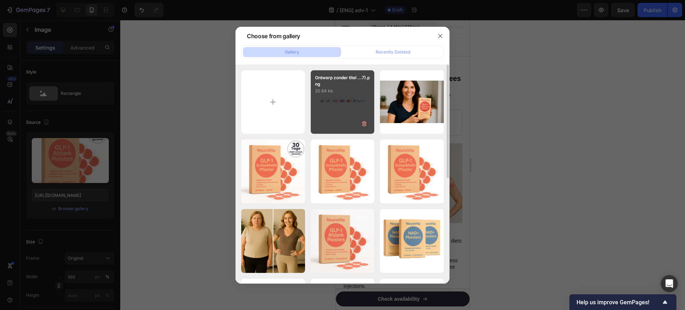
scroll to position [1918, 0]
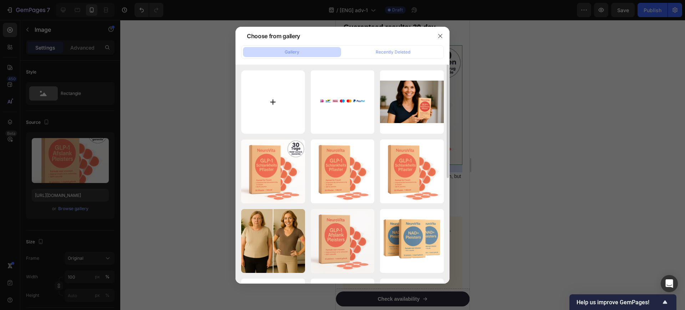
click at [267, 108] on input "file" at bounding box center [273, 102] width 64 height 64
type input "C:\fakepath\20250926_1629_GLP-1 Patches Packaging_remix_01k636rktpfdv871nrsr5ee…"
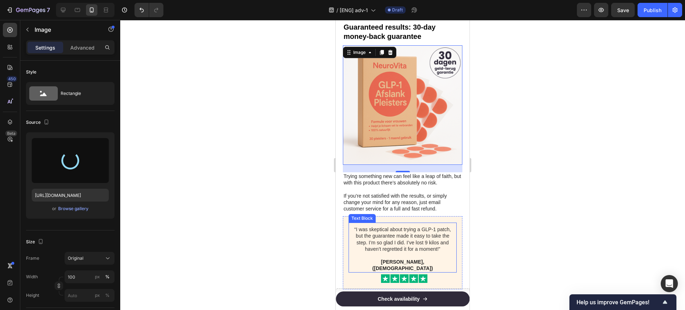
type input "https://cdn.shopify.com/s/files/1/0841/8698/8884/files/gempages_576157732831232…"
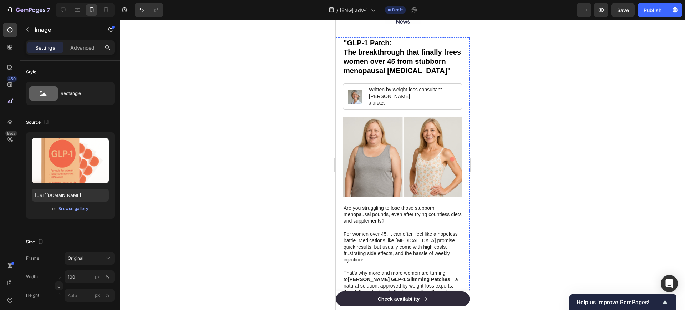
scroll to position [0, 0]
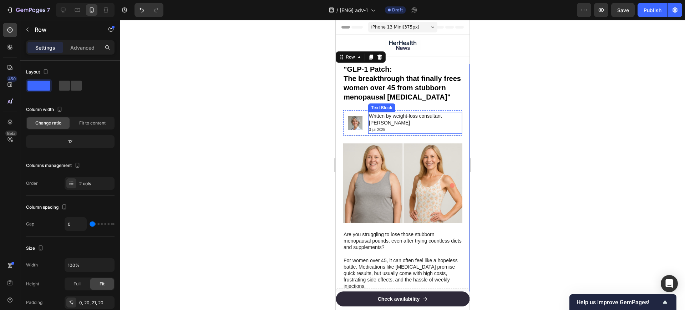
click at [404, 117] on p "Written by weight-loss consultant [PERSON_NAME]" at bounding box center [415, 119] width 93 height 13
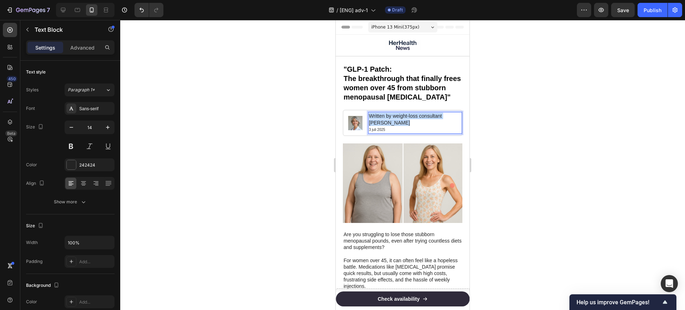
click at [404, 117] on p "Written by weight-loss consultant [PERSON_NAME]" at bounding box center [415, 119] width 93 height 13
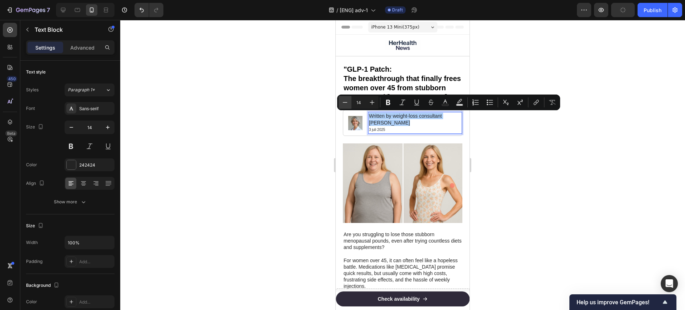
click at [347, 103] on icon "Editor contextual toolbar" at bounding box center [345, 102] width 7 height 7
type input "11"
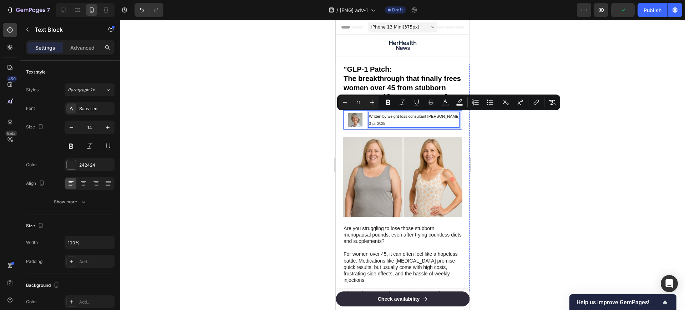
click at [418, 176] on img at bounding box center [403, 177] width 120 height 80
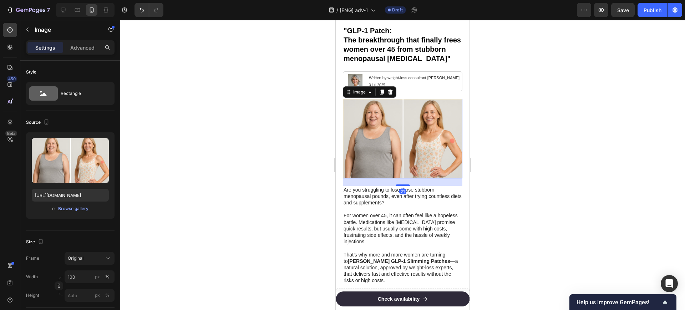
scroll to position [89, 0]
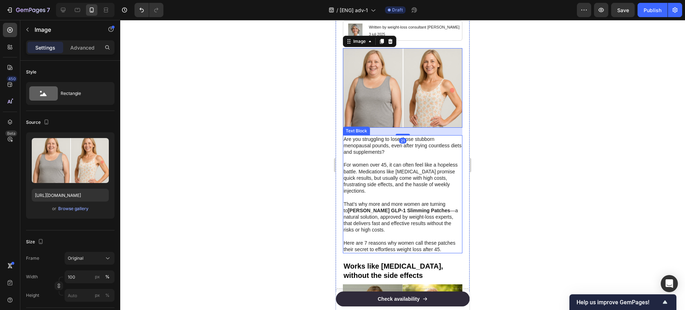
click at [446, 162] on p "For women over 45, it can often feel like a hopeless battle. Medications like […" at bounding box center [403, 178] width 118 height 32
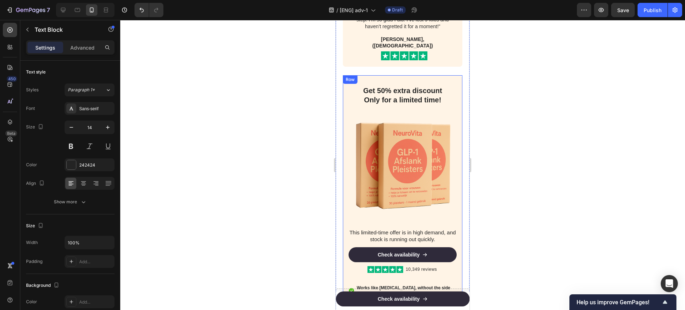
scroll to position [2097, 0]
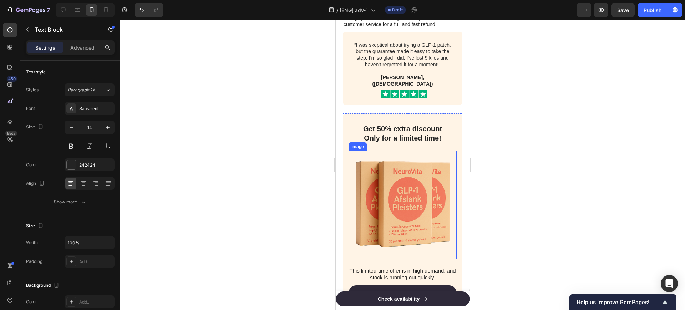
click at [407, 151] on img at bounding box center [403, 205] width 108 height 108
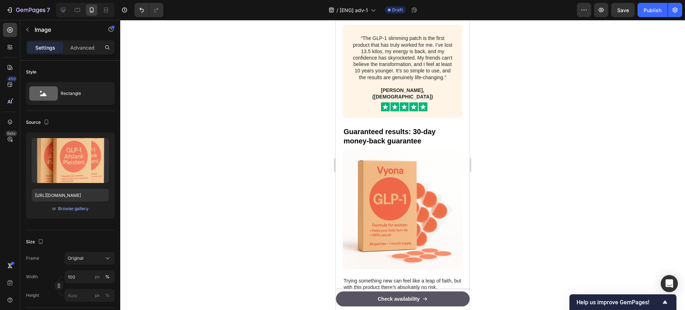
scroll to position [1829, 0]
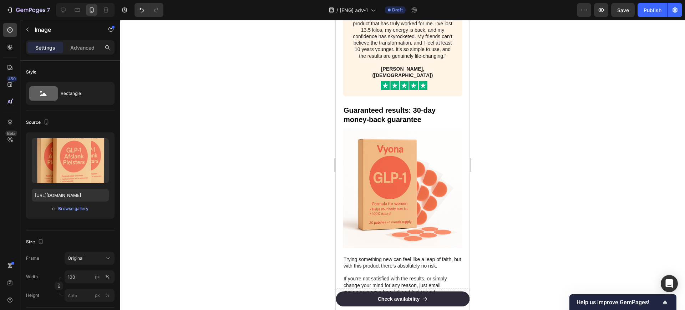
click at [544, 66] on div at bounding box center [402, 165] width 565 height 290
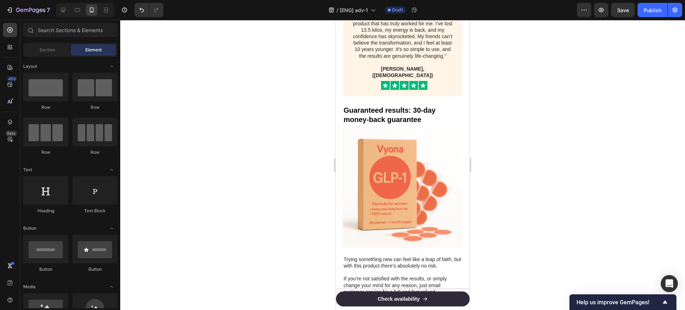
click at [265, 140] on div at bounding box center [402, 165] width 565 height 290
click at [66, 10] on icon at bounding box center [63, 9] width 7 height 7
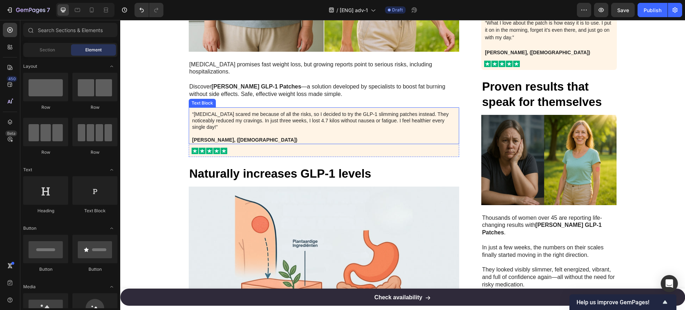
scroll to position [764, 0]
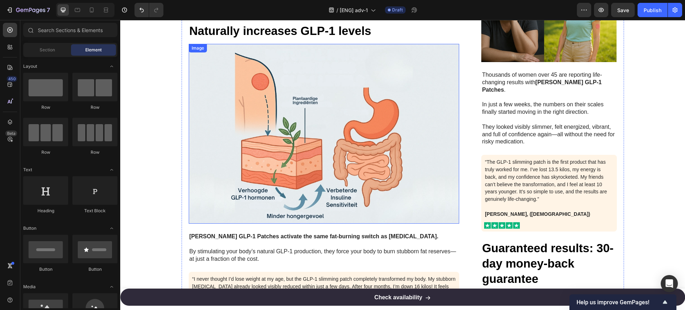
click at [337, 131] on img at bounding box center [324, 134] width 271 height 180
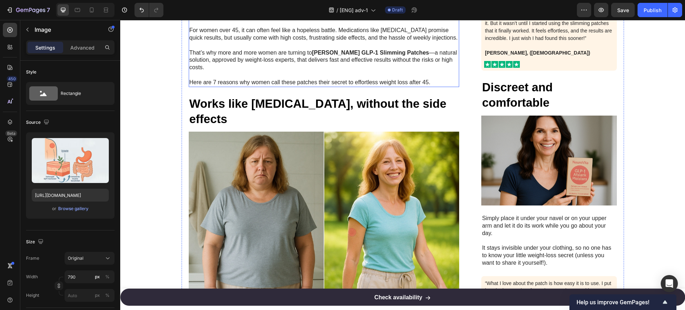
scroll to position [363, 0]
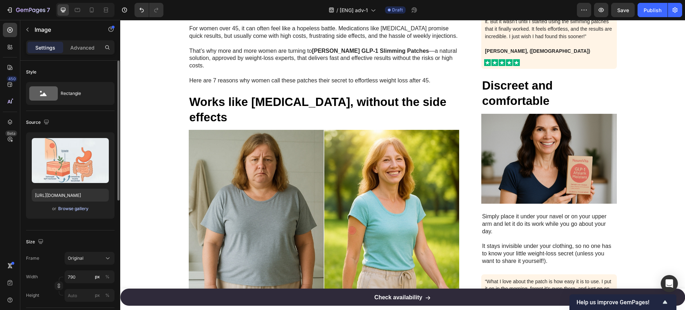
click at [64, 207] on div "Browse gallery" at bounding box center [73, 209] width 30 height 6
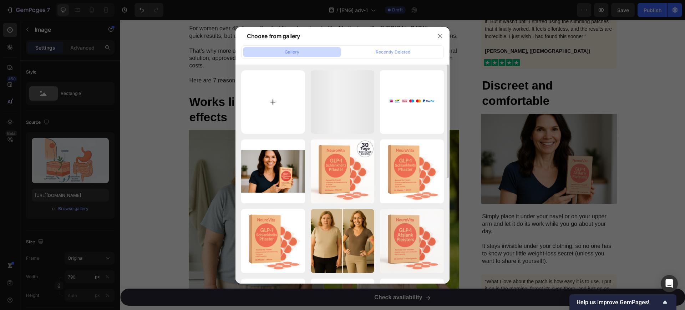
click at [268, 96] on input "file" at bounding box center [273, 102] width 64 height 64
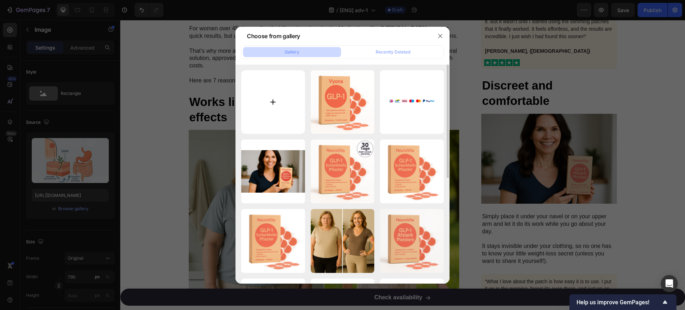
type input "C:\fakepath\20250926_1930_Spijsverteringsproces Infographic_remix_01k63h2aqdfkf…"
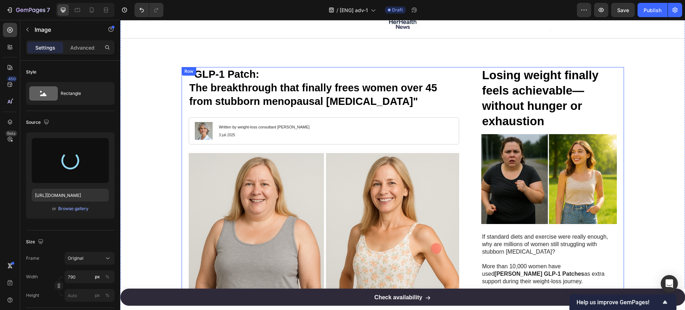
scroll to position [0, 0]
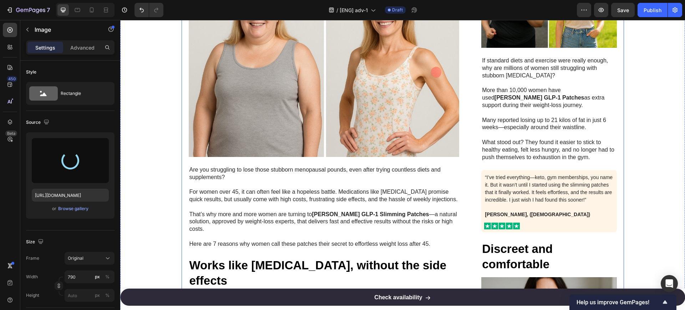
type input "https://cdn.shopify.com/s/files/1/0841/8698/8884/files/gempages_576157732831232…"
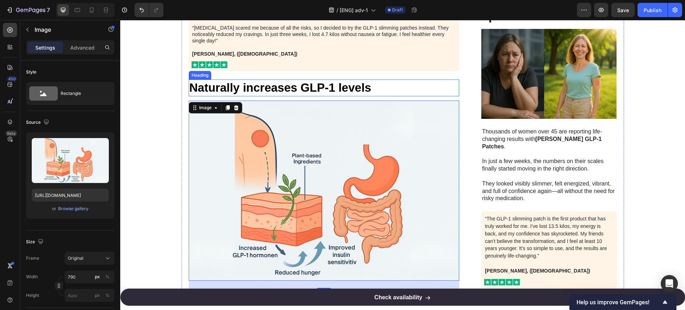
scroll to position [669, 0]
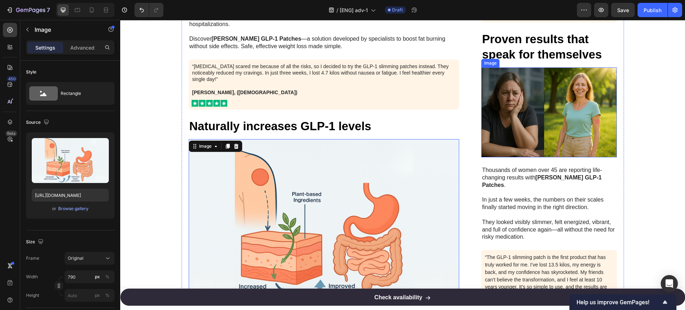
click at [525, 100] on img at bounding box center [548, 112] width 135 height 90
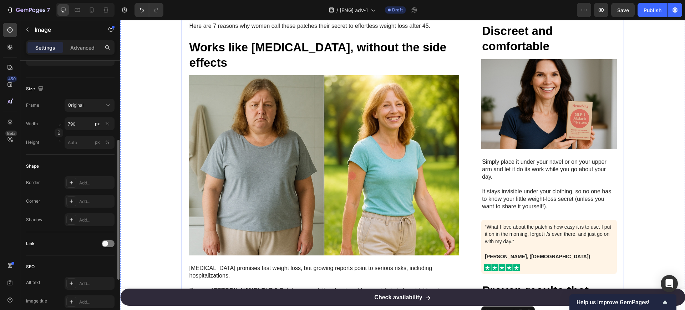
scroll to position [401, 0]
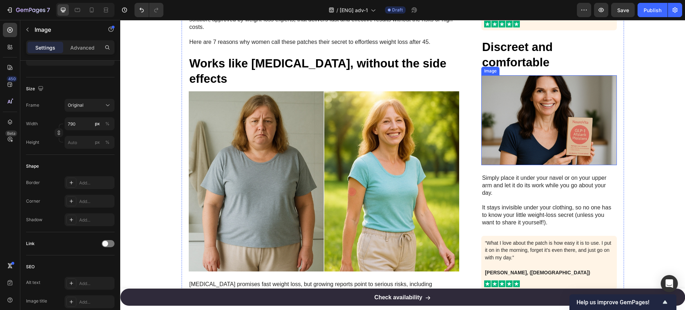
click at [515, 115] on img at bounding box center [548, 120] width 135 height 90
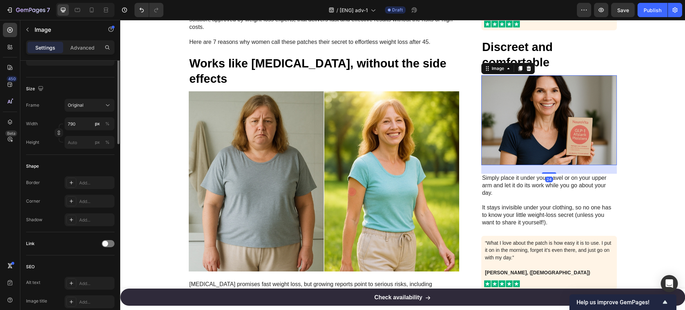
scroll to position [19, 0]
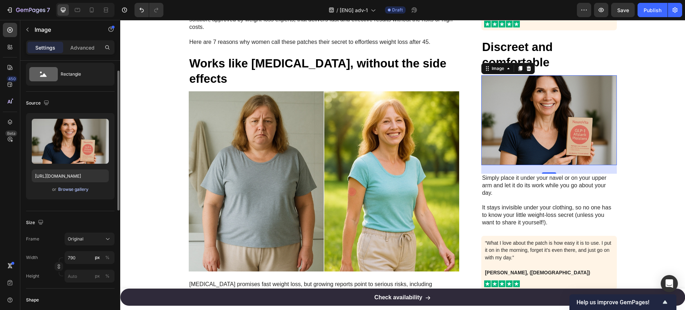
click at [73, 190] on div "Browse gallery" at bounding box center [73, 189] width 30 height 6
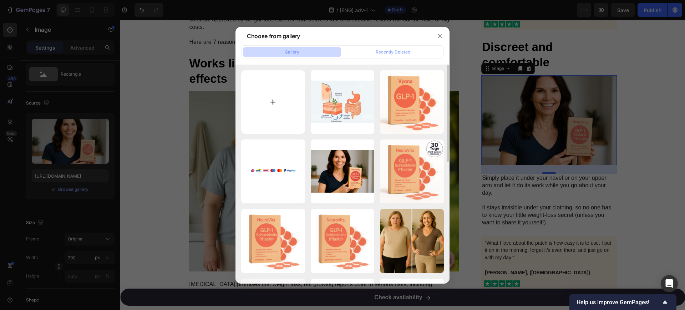
click at [279, 101] on input "file" at bounding box center [273, 102] width 64 height 64
type input "C:\fakepath\20250926_1934_Doosje Vervangen_remix_01k63hb7cfeq9akpmpykkwb879.png"
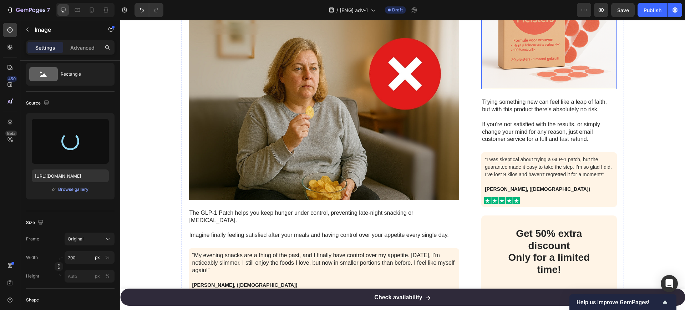
scroll to position [1026, 0]
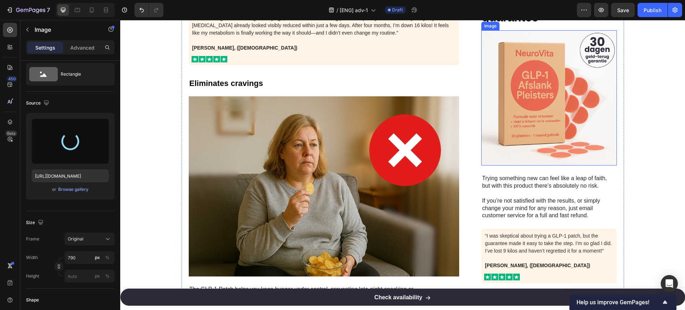
type input "https://cdn.shopify.com/s/files/1/0841/8698/8884/files/gempages_576157732831232…"
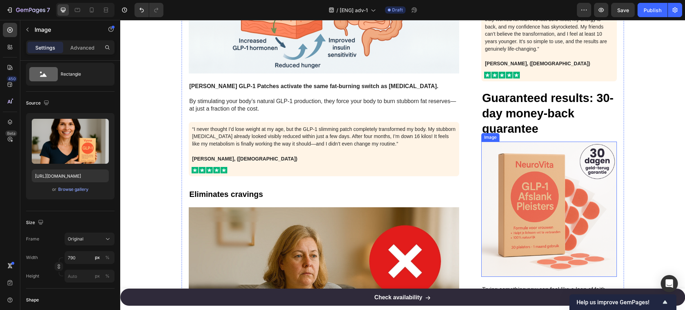
scroll to position [892, 0]
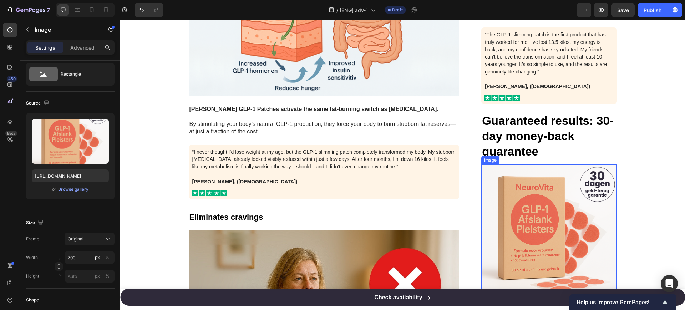
click at [534, 194] on img at bounding box center [548, 232] width 135 height 135
click at [86, 187] on div "Browse gallery" at bounding box center [73, 189] width 30 height 6
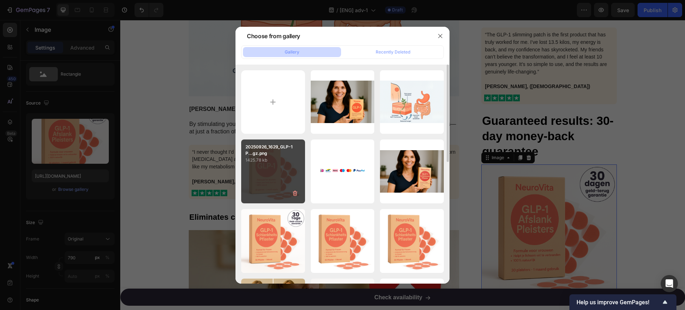
click at [269, 165] on div "20250926_1629_GLP-1 P...gz.png 1425.78 kb" at bounding box center [273, 172] width 64 height 64
type input "https://cdn.shopify.com/s/files/1/0841/8698/8884/files/gempages_576157732831232…"
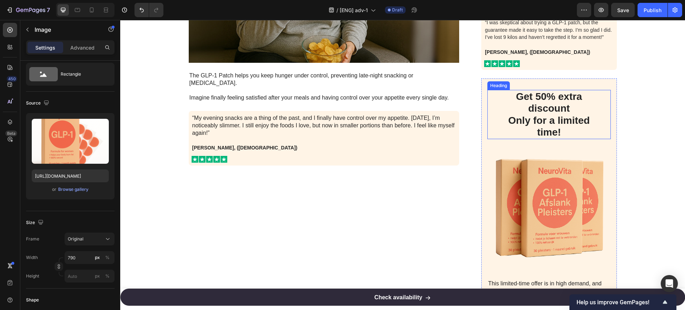
scroll to position [1338, 0]
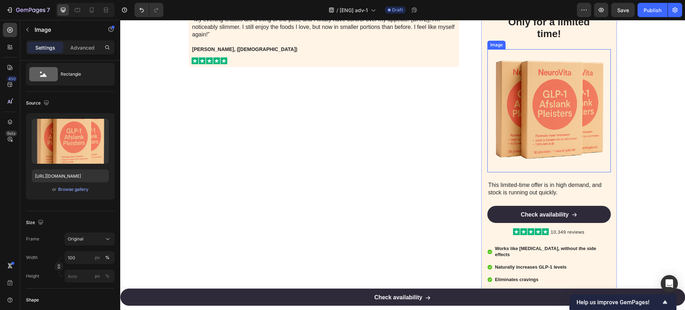
click at [547, 120] on img at bounding box center [549, 110] width 123 height 123
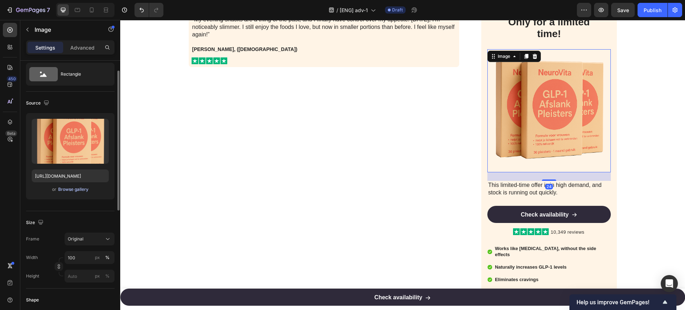
click at [77, 188] on div "Browse gallery" at bounding box center [73, 189] width 30 height 6
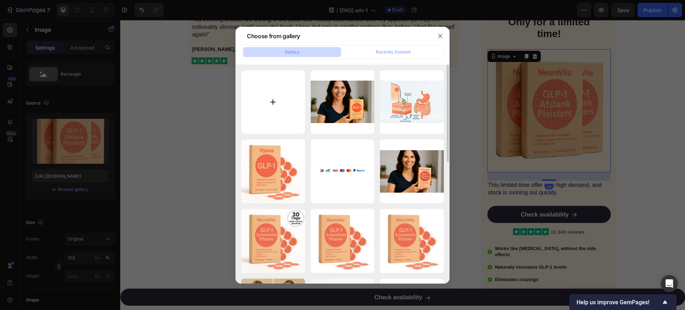
click at [268, 106] on input "file" at bounding box center [273, 102] width 64 height 64
type input "C:\fakepath\3.png"
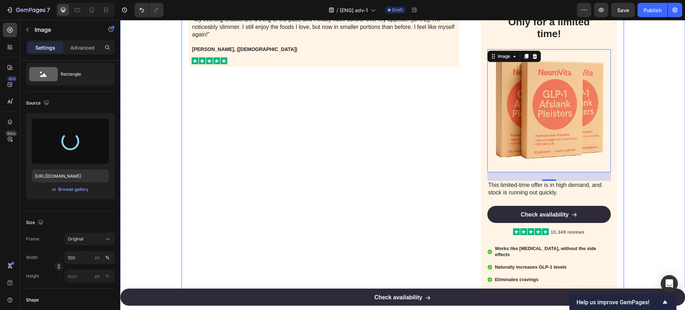
type input "https://cdn.shopify.com/s/files/1/0841/8698/8884/files/gempages_576157732831232…"
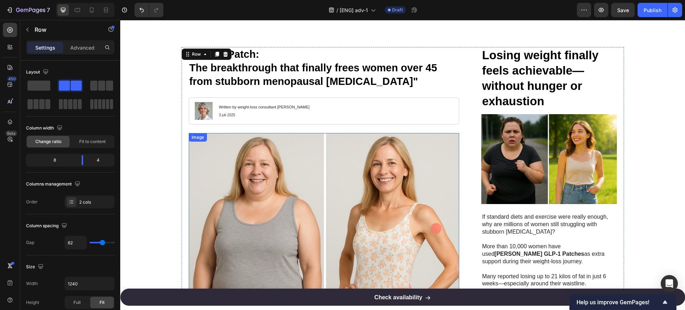
scroll to position [0, 0]
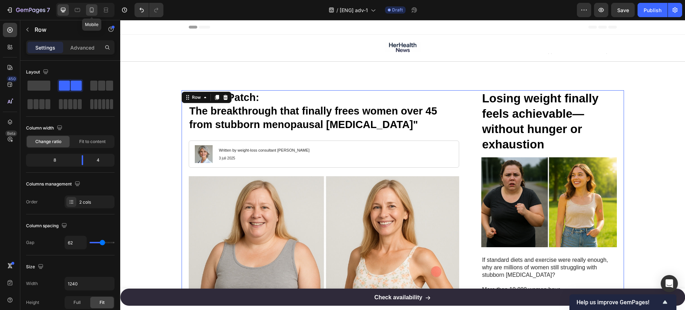
click at [94, 7] on icon at bounding box center [91, 9] width 7 height 7
type input "0"
type input "100%"
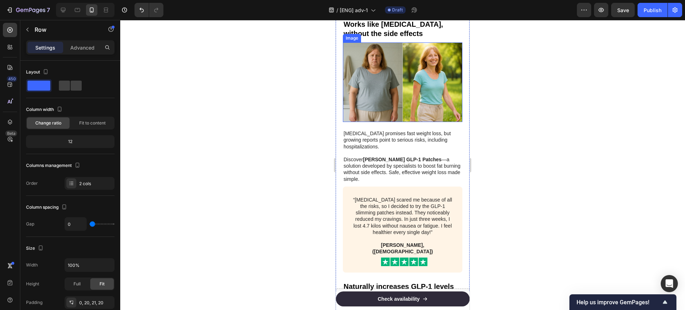
scroll to position [510, 0]
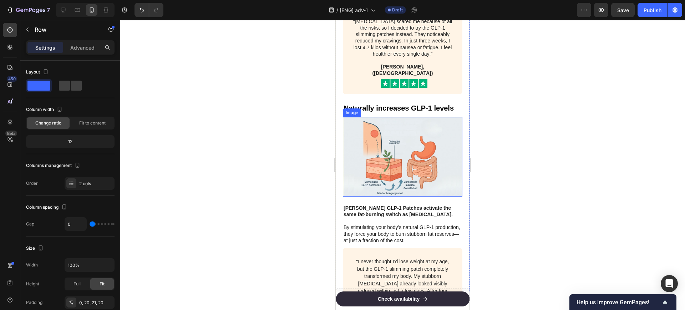
click at [414, 153] on img at bounding box center [403, 157] width 120 height 80
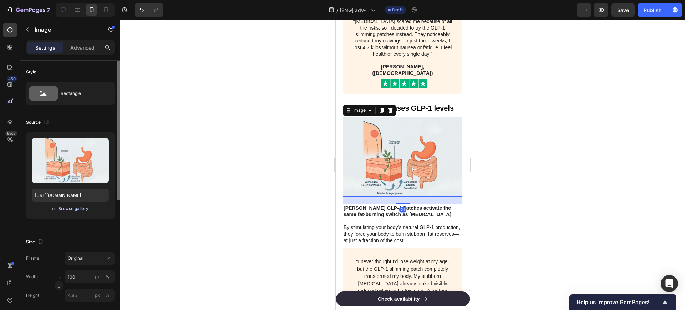
click at [67, 208] on div "Browse gallery" at bounding box center [73, 209] width 30 height 6
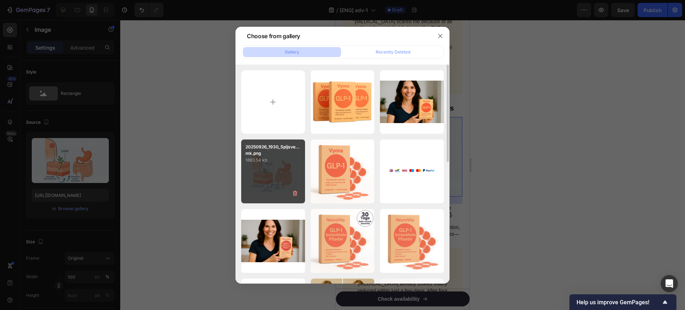
click at [268, 165] on div "20250926_1930_Spijsve...mk.png 1883.54 kb" at bounding box center [273, 172] width 64 height 64
type input "https://cdn.shopify.com/s/files/1/0841/8698/8884/files/gempages_576157732831232…"
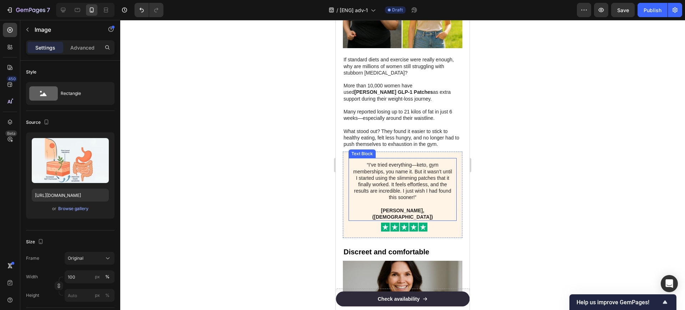
scroll to position [1313, 0]
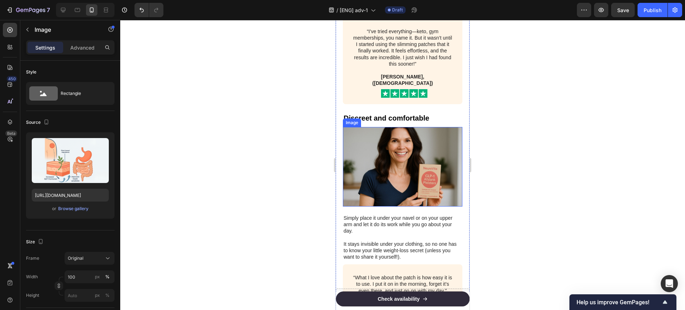
click at [404, 139] on img at bounding box center [403, 167] width 120 height 80
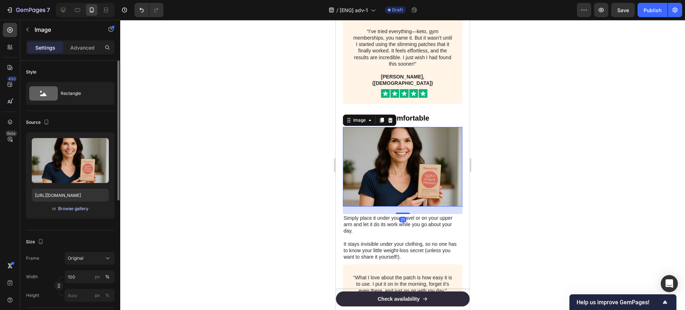
click at [74, 207] on div "Browse gallery" at bounding box center [73, 209] width 30 height 6
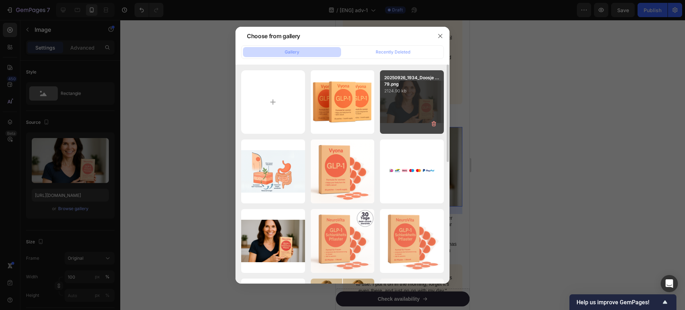
click at [414, 106] on div "20250926_1934_Doosje ...79.png 2124.90 kb" at bounding box center [412, 102] width 64 height 64
type input "https://cdn.shopify.com/s/files/1/0841/8698/8884/files/gempages_576157732831232…"
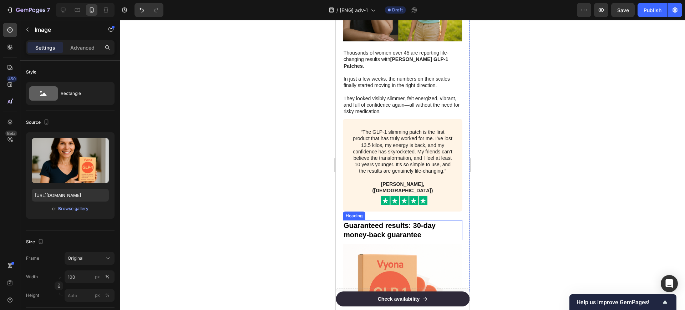
scroll to position [1848, 0]
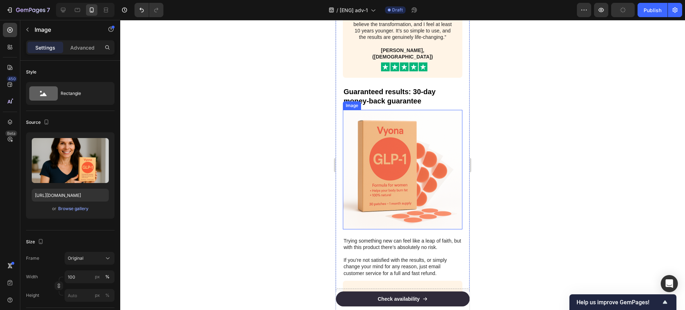
click at [399, 124] on img at bounding box center [403, 170] width 120 height 120
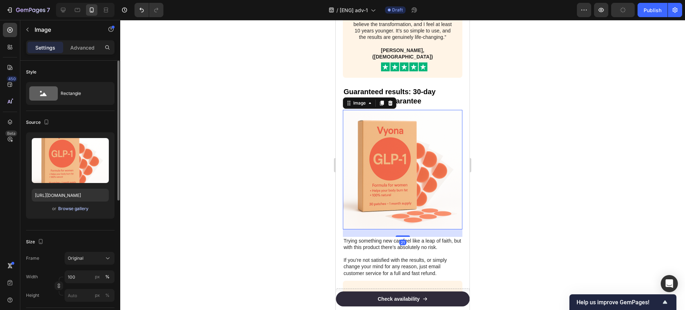
click at [74, 207] on div "Browse gallery" at bounding box center [73, 209] width 30 height 6
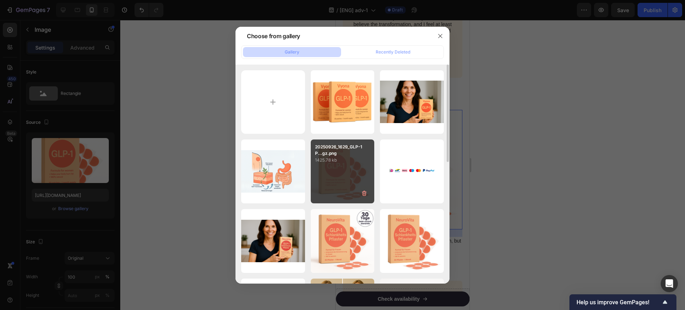
click at [351, 161] on p "1425.78 kb" at bounding box center [342, 160] width 55 height 7
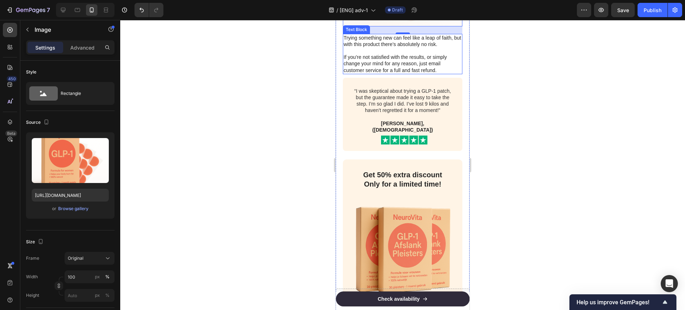
scroll to position [2071, 0]
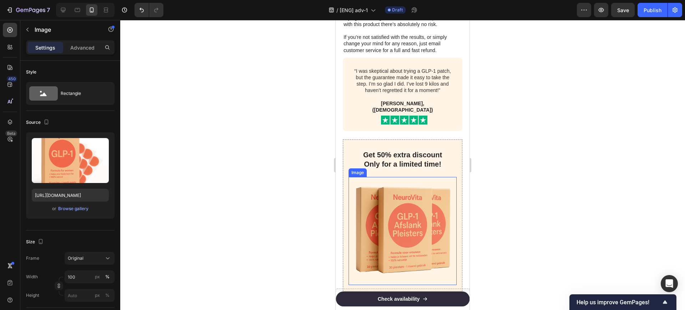
click at [401, 177] on img at bounding box center [403, 231] width 108 height 108
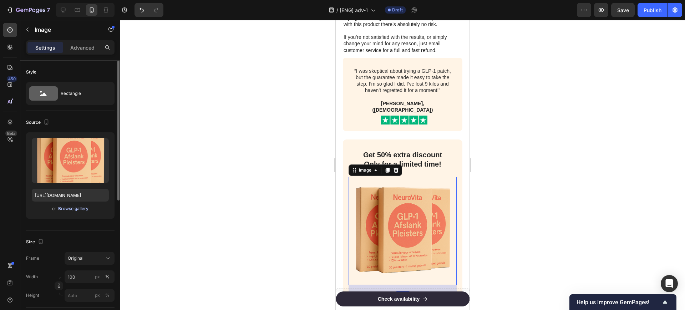
click at [66, 206] on div "Browse gallery" at bounding box center [73, 209] width 30 height 6
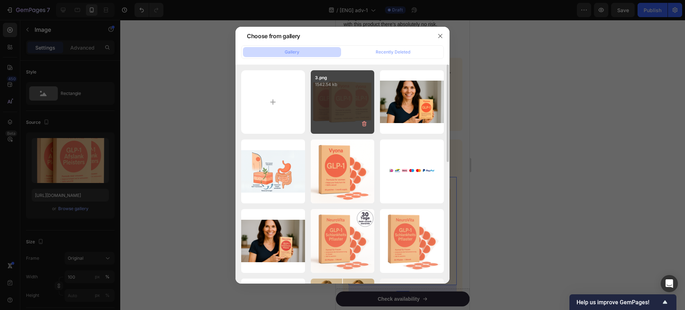
click at [345, 112] on div "3.png 1542.54 kb" at bounding box center [343, 102] width 64 height 64
type input "https://cdn.shopify.com/s/files/1/0841/8698/8884/files/gempages_576157732831232…"
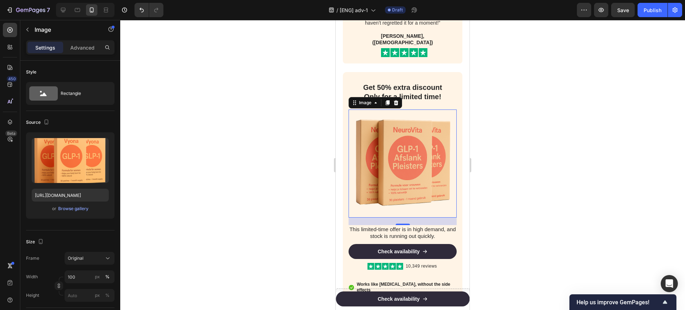
scroll to position [2205, 0]
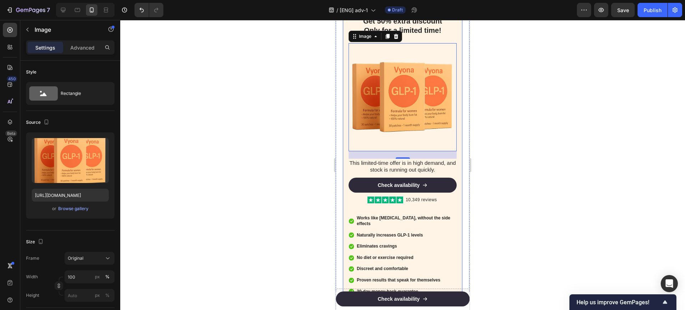
click at [451, 167] on div "Get 50% extra discount Only for a limited time! Heading Image 21 This limited-t…" at bounding box center [403, 156] width 120 height 300
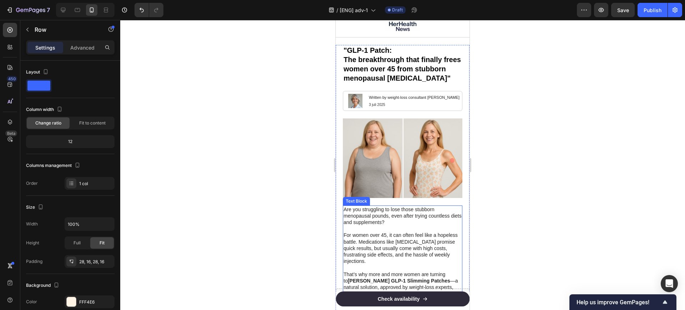
scroll to position [0, 0]
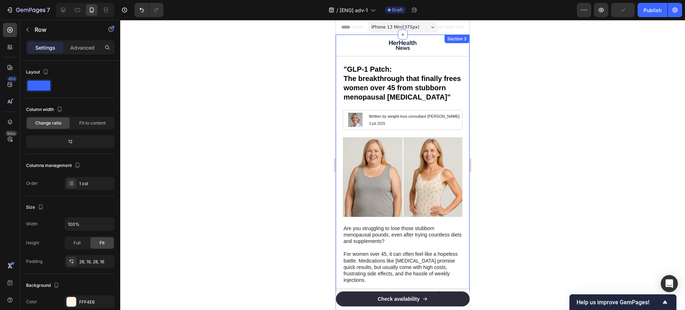
click at [534, 68] on div at bounding box center [402, 165] width 565 height 290
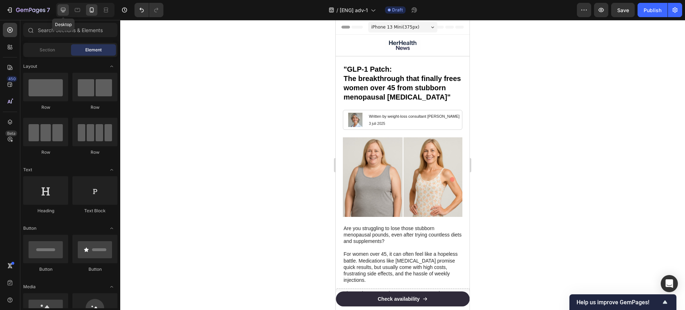
click at [62, 9] on icon at bounding box center [63, 9] width 7 height 7
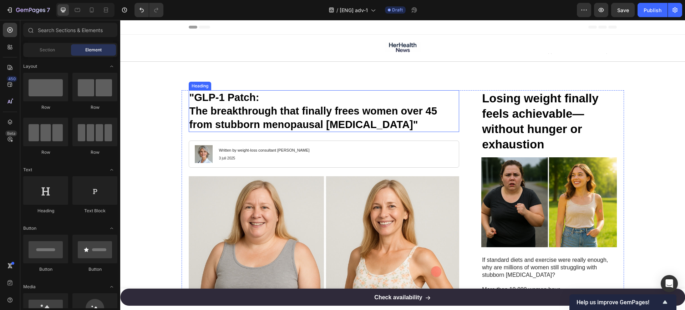
click at [225, 102] on h1 ""GLP-1 Patch: The breakthrough that finally frees women over 45 from stubborn m…" at bounding box center [324, 111] width 271 height 42
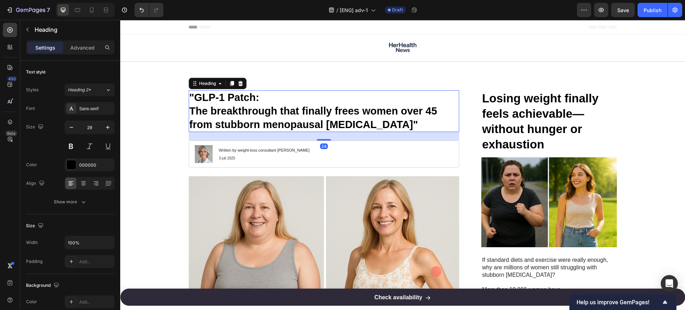
click at [225, 102] on h1 ""GLP-1 Patch: The breakthrough that finally frees women over 45 from stubborn m…" at bounding box center [324, 111] width 271 height 42
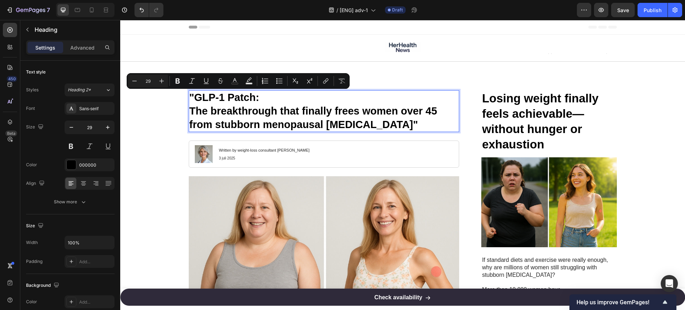
click at [224, 101] on p ""GLP-1 Patch: The breakthrough that finally frees women over 45 from stubborn m…" at bounding box center [324, 111] width 269 height 40
drag, startPoint x: 261, startPoint y: 97, endPoint x: 224, endPoint y: 97, distance: 36.0
click at [224, 97] on p ""GLP-1 Weight Patch: The breakthrough that finally frees women over 45 from stu…" at bounding box center [324, 111] width 269 height 40
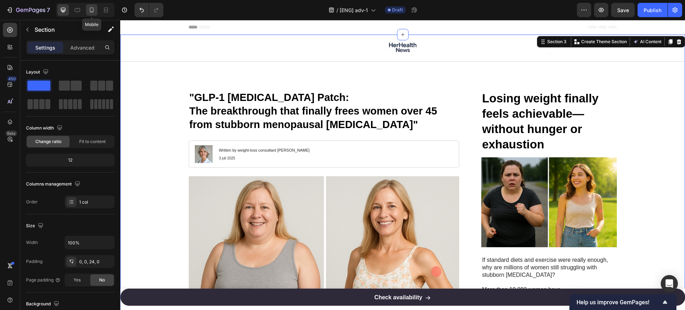
click at [97, 10] on div at bounding box center [91, 9] width 11 height 11
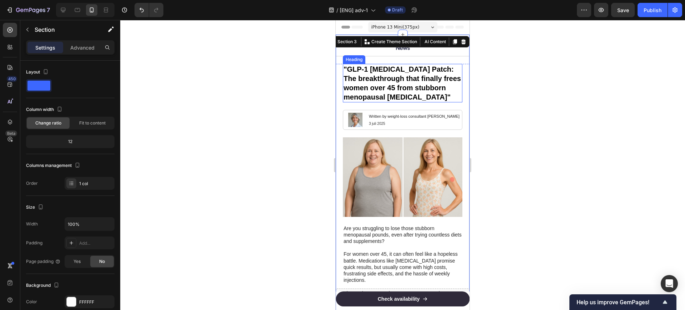
click at [455, 77] on p ""GLP-1 Weight Management Patch: The breakthrough that finally frees women over …" at bounding box center [403, 83] width 118 height 37
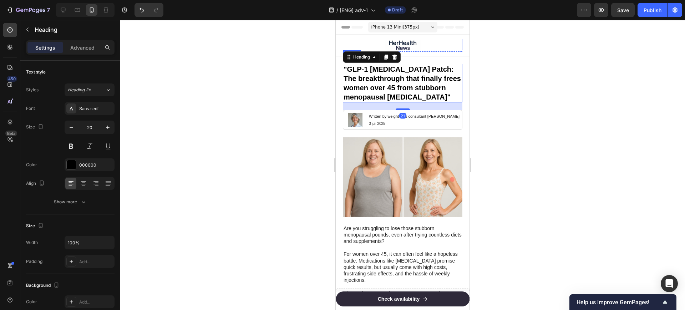
click at [408, 46] on img at bounding box center [403, 45] width 36 height 10
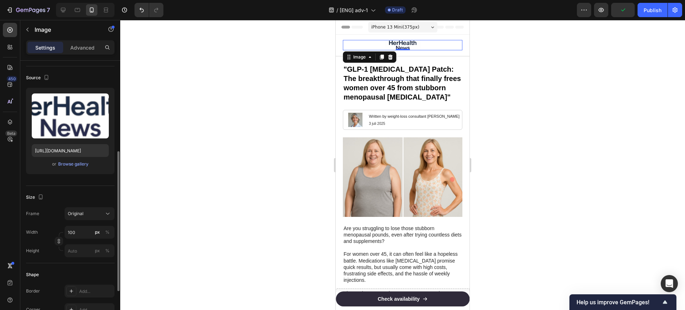
scroll to position [134, 0]
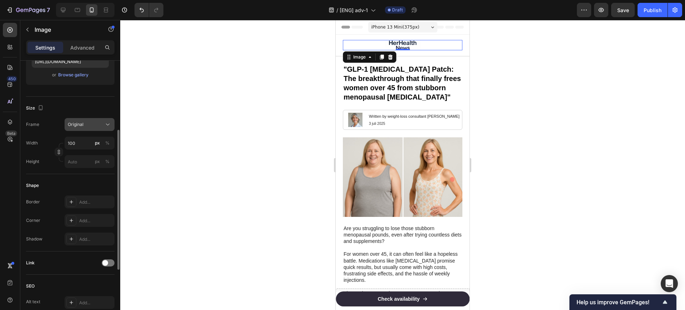
click at [84, 118] on button "Original" at bounding box center [90, 124] width 50 height 13
click at [78, 149] on input "100" at bounding box center [90, 143] width 50 height 13
click at [81, 143] on input "100" at bounding box center [90, 143] width 50 height 13
click at [79, 143] on input "100" at bounding box center [90, 143] width 50 height 13
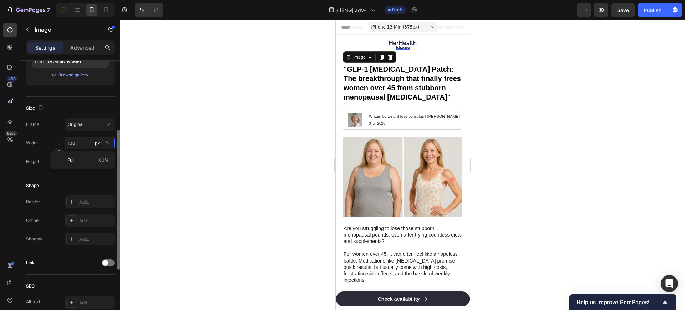
click at [76, 143] on input "100" at bounding box center [90, 143] width 50 height 13
click at [38, 153] on div "Width 100 px % Height px %" at bounding box center [70, 152] width 89 height 31
click at [195, 172] on div at bounding box center [402, 165] width 565 height 290
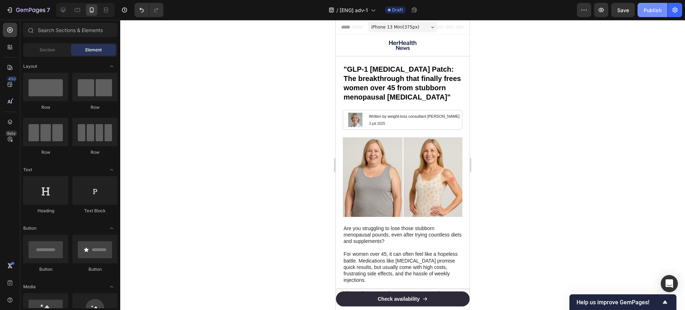
click at [651, 4] on button "Publish" at bounding box center [653, 10] width 30 height 14
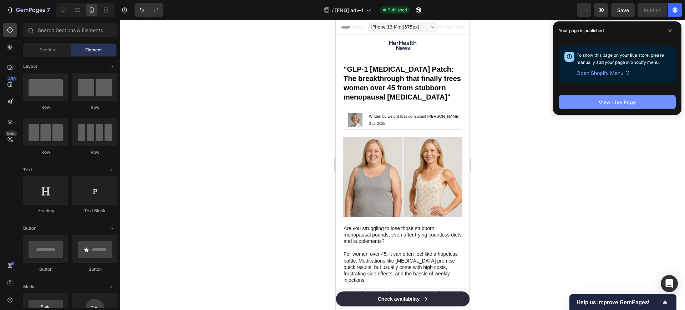
click at [607, 105] on div "View Live Page" at bounding box center [617, 102] width 37 height 7
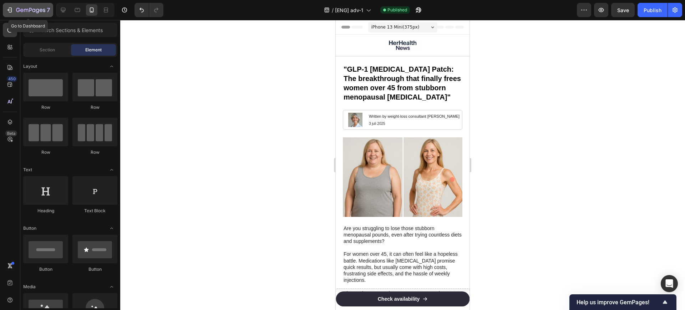
click at [22, 12] on icon "button" at bounding box center [30, 10] width 29 height 6
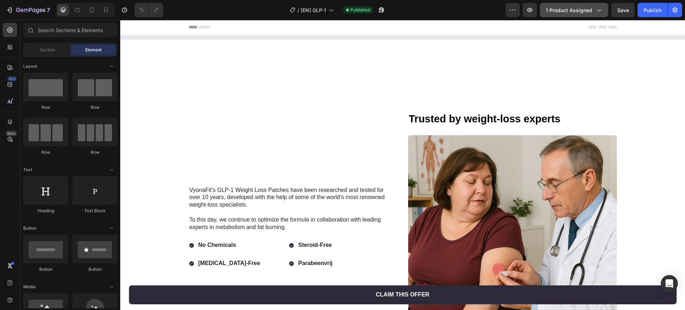
click at [564, 9] on span "1 product assigned" at bounding box center [569, 9] width 46 height 7
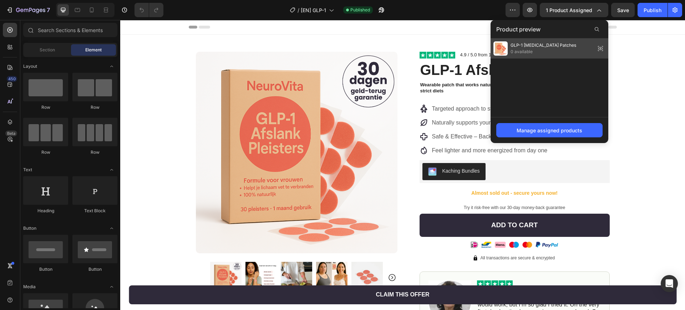
click at [601, 48] on icon at bounding box center [600, 48] width 1 height 1
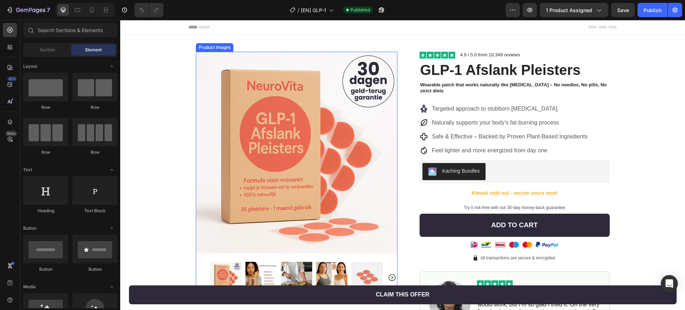
click at [272, 128] on img at bounding box center [297, 153] width 202 height 202
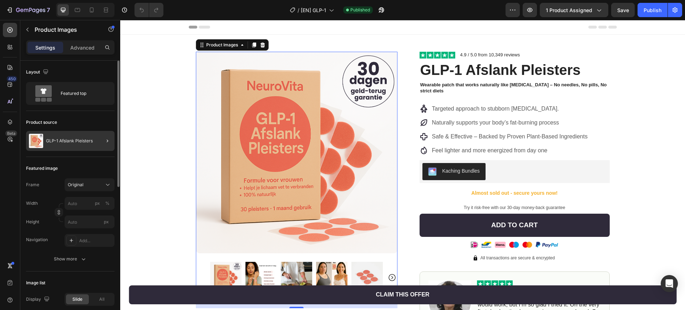
click at [97, 141] on div at bounding box center [105, 141] width 20 height 20
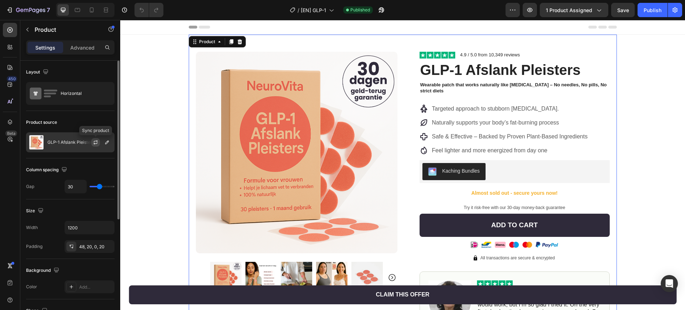
click at [97, 141] on icon "button" at bounding box center [96, 143] width 6 height 6
click at [108, 142] on icon "button" at bounding box center [107, 143] width 6 height 6
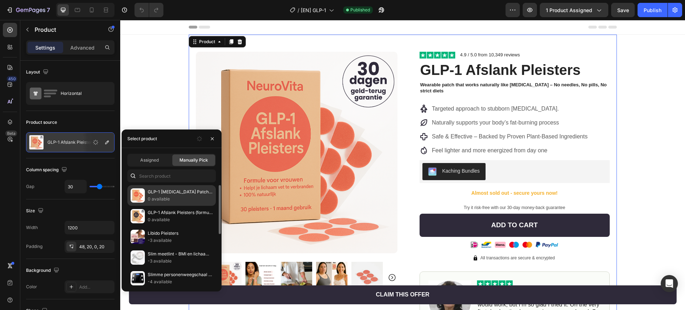
click at [168, 198] on p "0 available" at bounding box center [180, 199] width 65 height 7
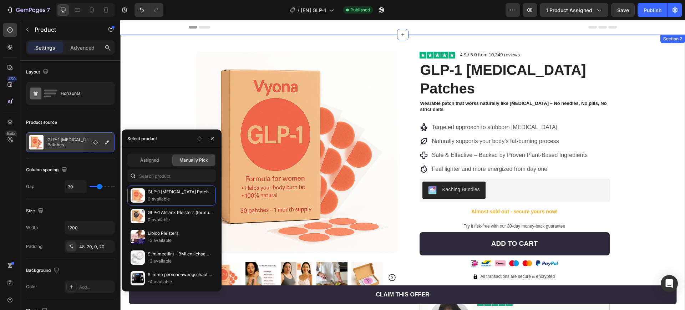
click at [152, 90] on div "Product Images Row Image 4.9 / 5.0 from 10,349 reviews Text Block Row GLP-1 Wei…" at bounding box center [402, 259] width 565 height 448
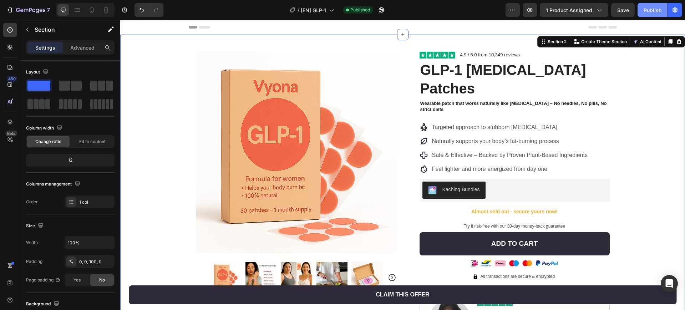
click at [655, 9] on div "Publish" at bounding box center [653, 9] width 18 height 7
click at [89, 9] on icon at bounding box center [91, 9] width 7 height 7
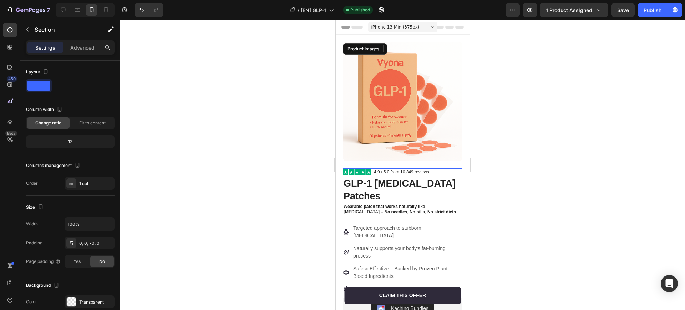
click at [398, 85] on img at bounding box center [403, 102] width 120 height 120
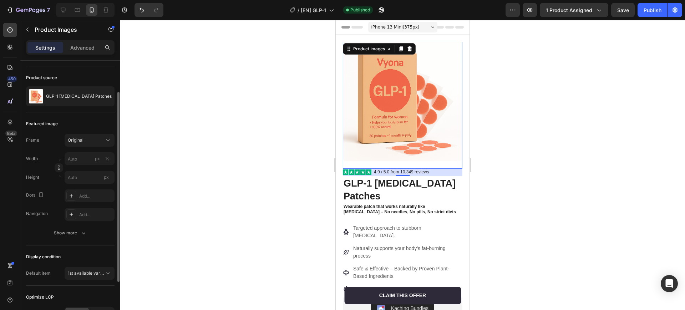
scroll to position [113, 0]
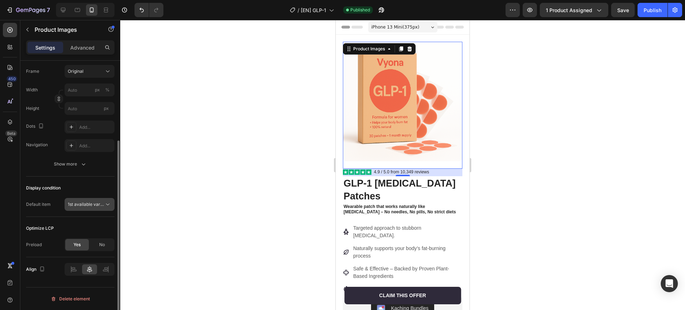
click at [91, 206] on span "1st available variant" at bounding box center [88, 204] width 40 height 5
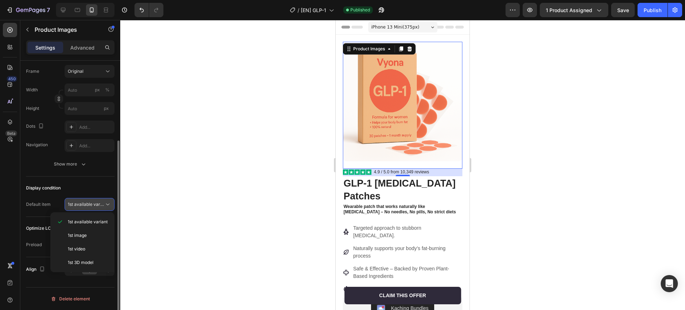
click at [91, 203] on span "1st available variant" at bounding box center [88, 204] width 40 height 5
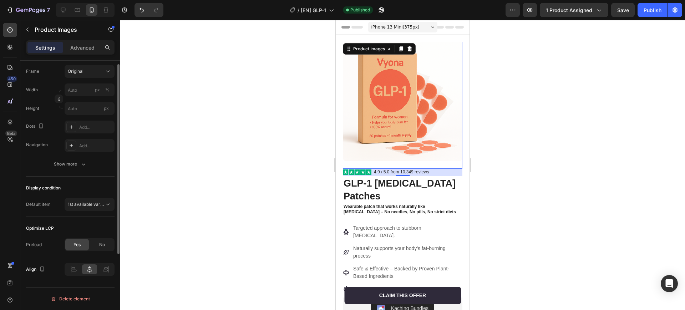
scroll to position [69, 0]
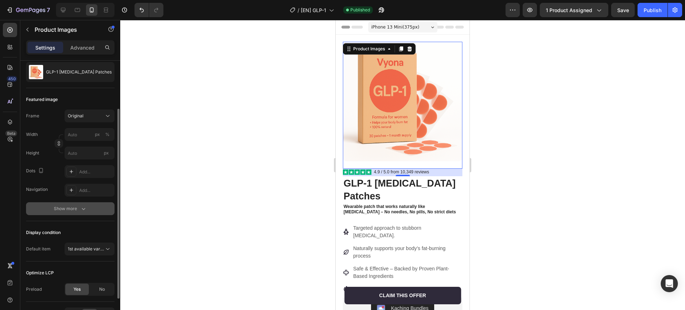
click at [67, 211] on div "Show more" at bounding box center [70, 208] width 33 height 7
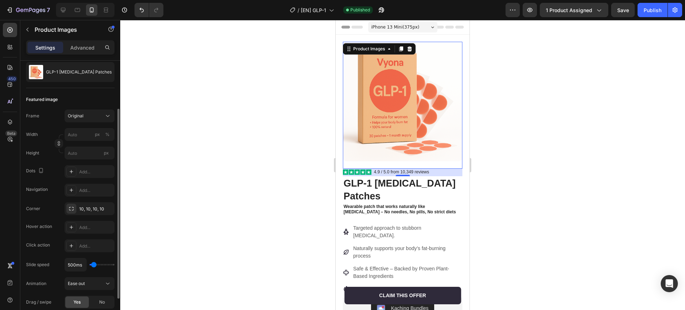
scroll to position [113, 0]
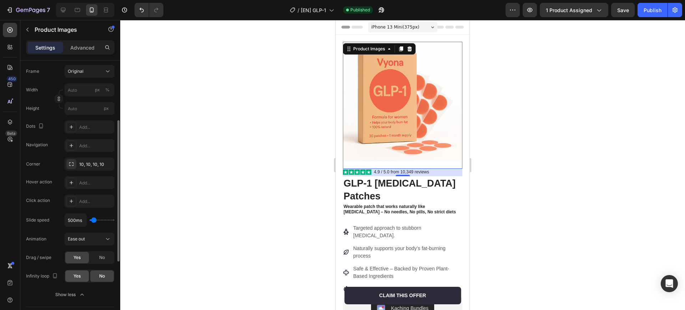
click at [79, 279] on span "Yes" at bounding box center [77, 276] width 7 height 6
click at [95, 277] on div "No" at bounding box center [102, 276] width 24 height 11
click at [84, 241] on span "Ease out" at bounding box center [76, 238] width 17 height 5
click at [86, 241] on div "Ease out" at bounding box center [86, 239] width 36 height 6
click at [97, 257] on div "No" at bounding box center [102, 257] width 24 height 11
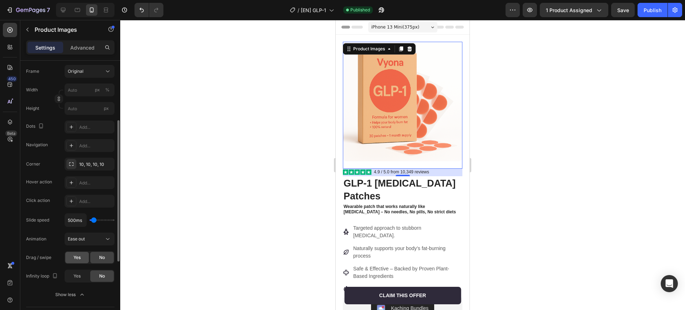
click at [71, 257] on div "Yes" at bounding box center [77, 257] width 24 height 11
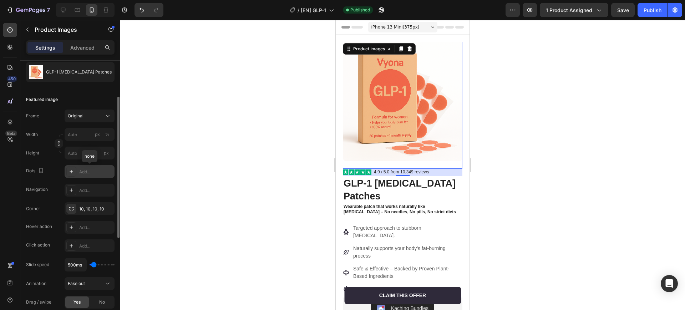
click at [69, 173] on icon at bounding box center [72, 172] width 6 height 6
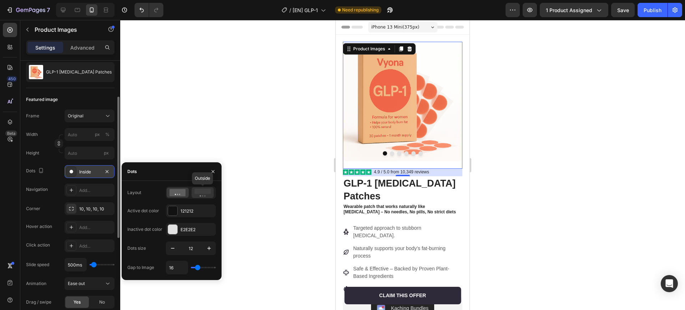
click at [204, 194] on icon at bounding box center [203, 193] width 16 height 8
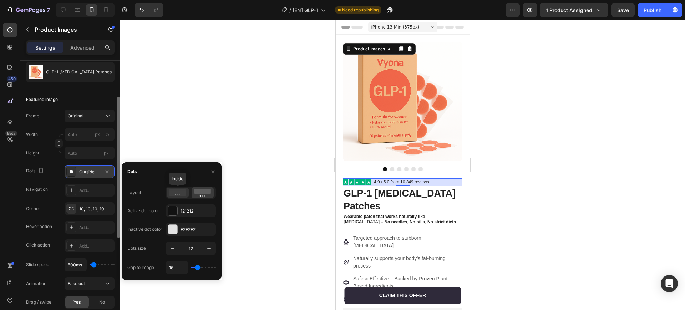
click at [178, 192] on icon at bounding box center [178, 192] width 16 height 7
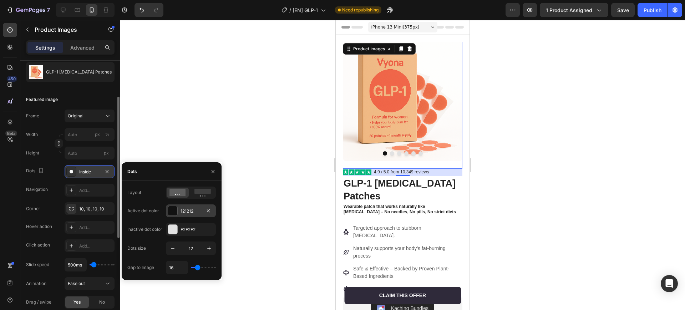
click at [184, 213] on div "121212" at bounding box center [191, 211] width 21 height 6
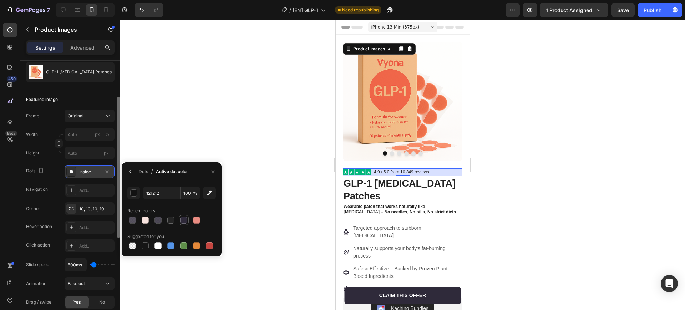
click at [185, 222] on div at bounding box center [183, 220] width 7 height 7
type input "2F2A3A"
click at [173, 195] on input "2F2A3A" at bounding box center [161, 193] width 37 height 13
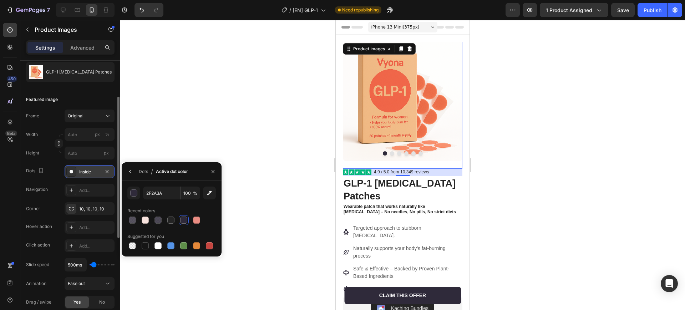
click at [177, 174] on div "Active dot color" at bounding box center [172, 171] width 32 height 6
click at [162, 193] on input "2F2A3A" at bounding box center [161, 193] width 37 height 13
click at [178, 137] on div at bounding box center [402, 165] width 565 height 290
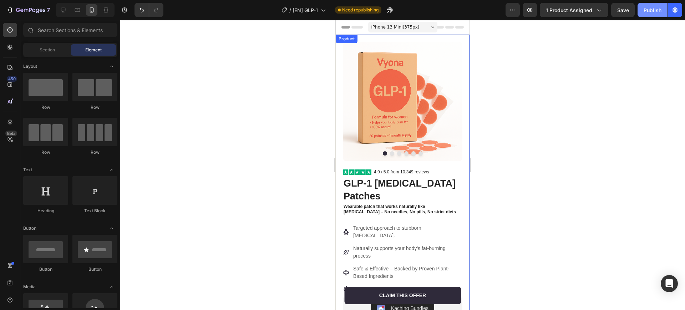
click at [659, 15] on button "Publish" at bounding box center [653, 10] width 30 height 14
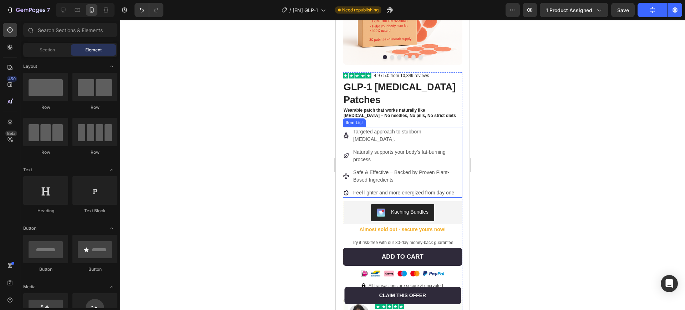
scroll to position [89, 0]
